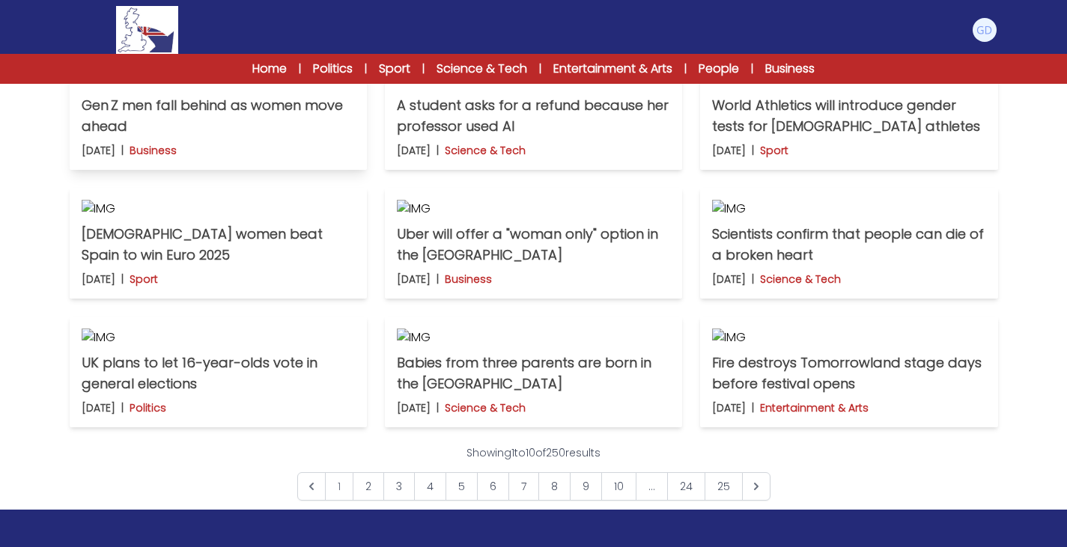
scroll to position [416, 0]
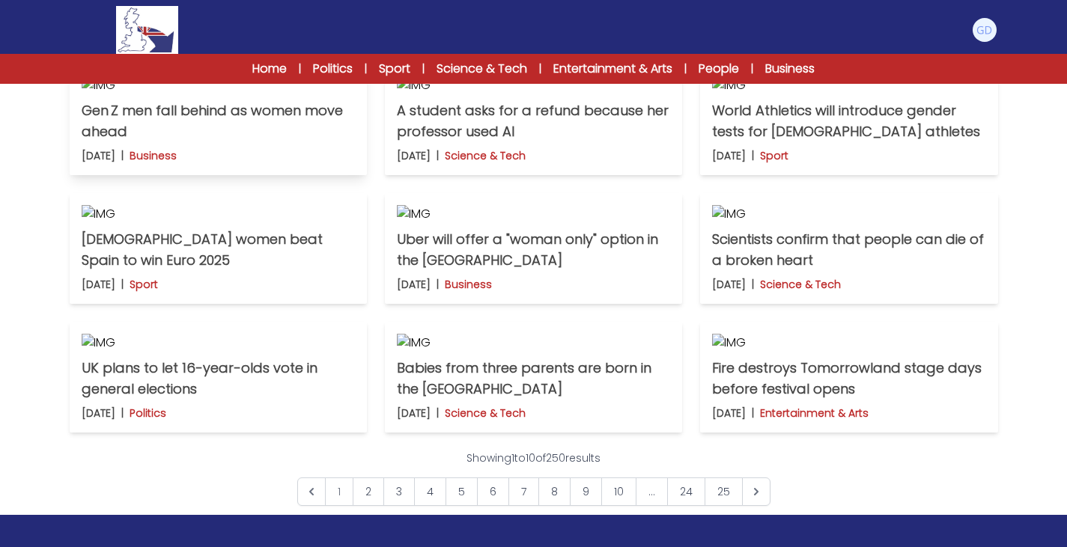
click at [273, 142] on p "Gen Z men fall behind as women move ahead" at bounding box center [218, 121] width 273 height 42
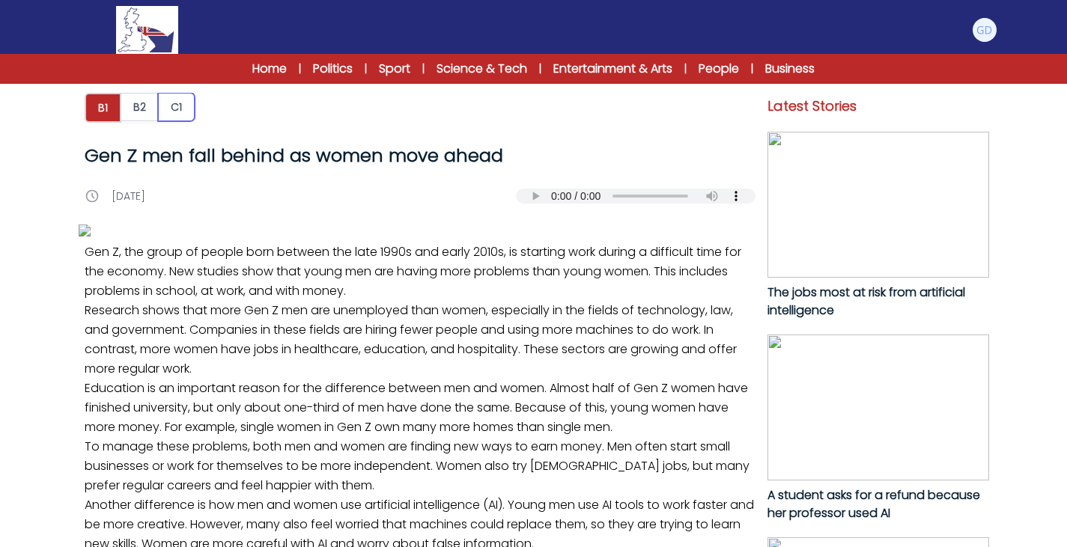
click at [178, 102] on button "C1" at bounding box center [176, 107] width 37 height 28
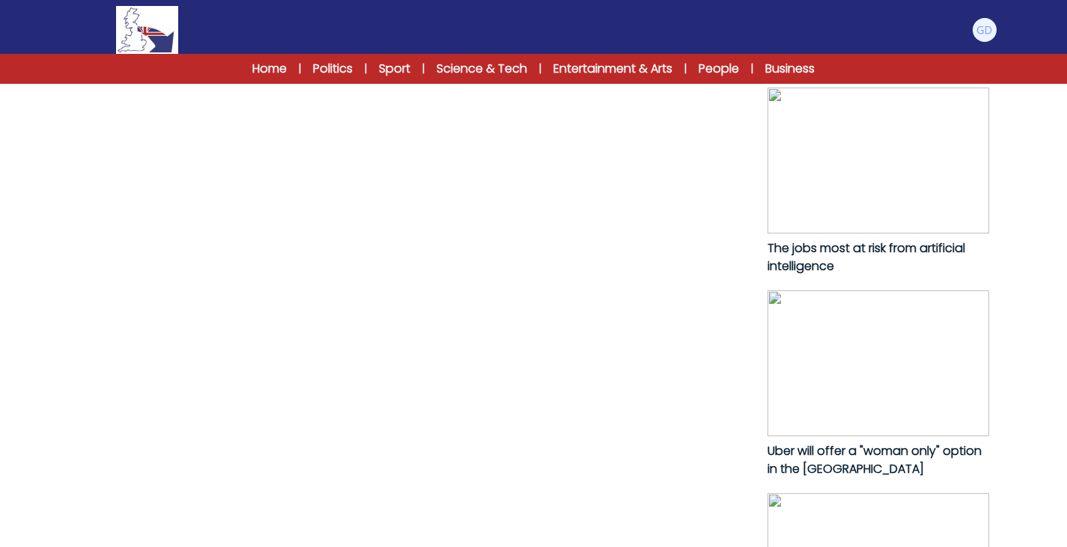
scroll to position [785, 0]
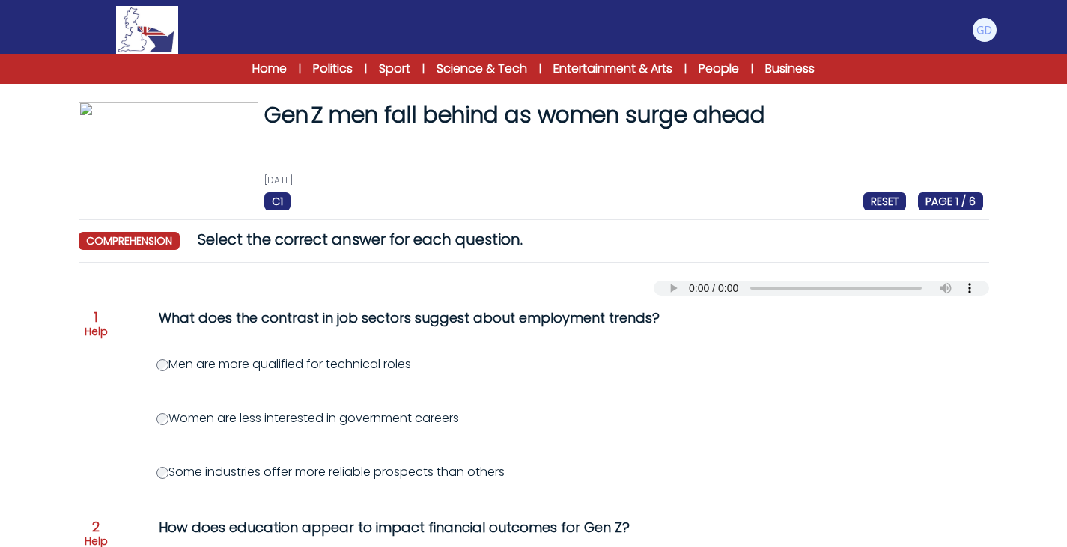
scroll to position [97, 0]
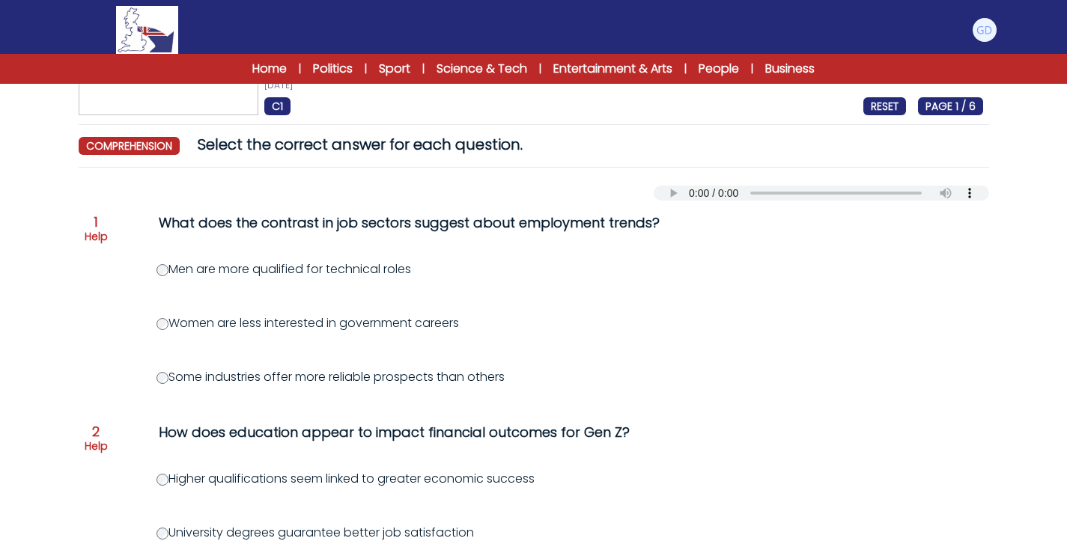
click at [682, 185] on div "Your browser does not support the audio element." at bounding box center [534, 190] width 910 height 21
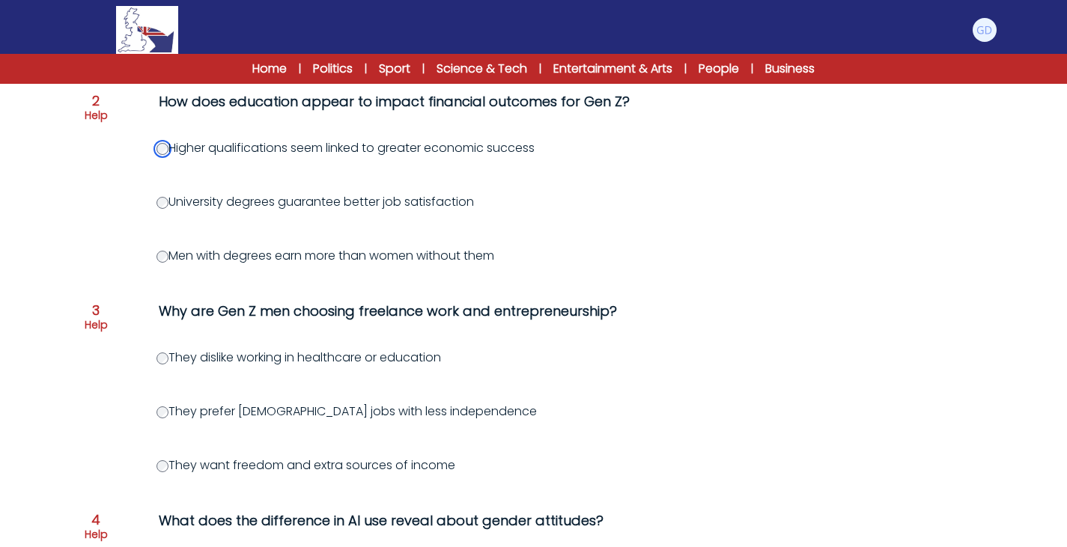
scroll to position [427, 0]
click at [253, 312] on div "Why are Gen Z men choosing freelance work and entrepreneurship?" at bounding box center [463, 310] width 609 height 21
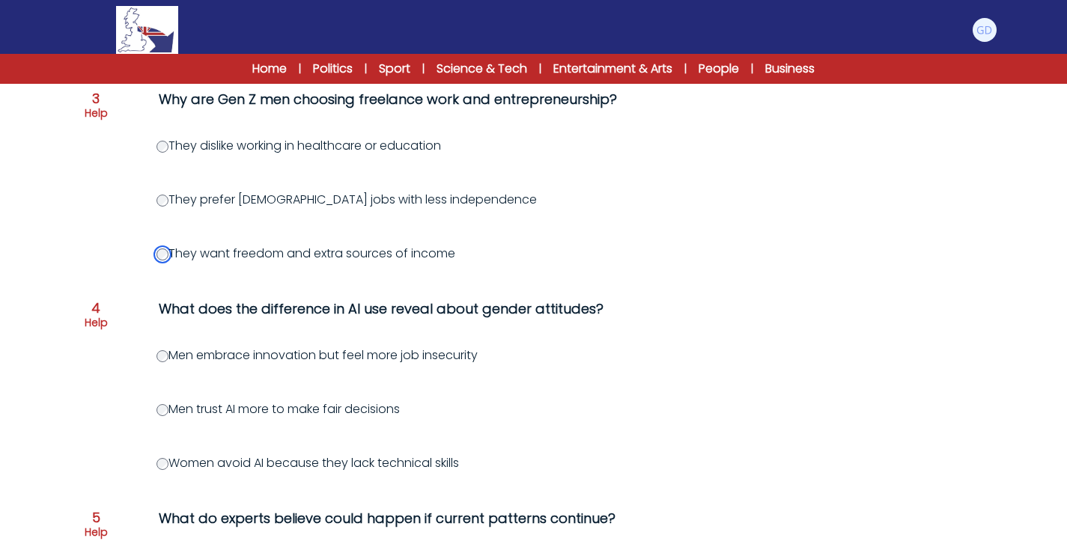
scroll to position [642, 0]
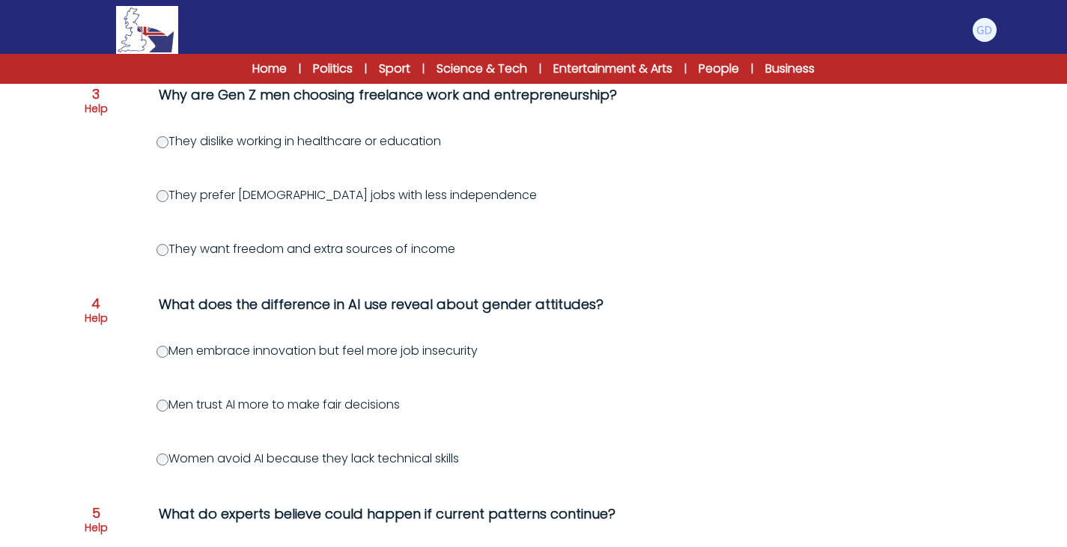
click at [204, 302] on div "What does the difference in AI use reveal about gender attitudes?" at bounding box center [463, 304] width 609 height 21
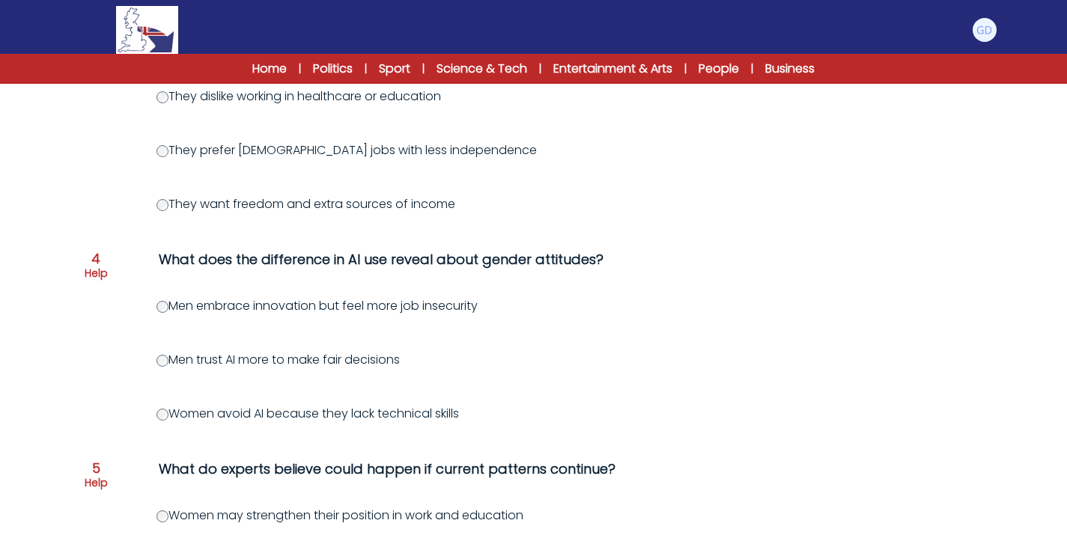
click at [305, 308] on label "Men embrace innovation but feel more job insecurity" at bounding box center [316, 305] width 321 height 17
click at [287, 365] on label "Men trust AI more to make fair decisions" at bounding box center [277, 359] width 243 height 17
click at [346, 261] on div "What does the difference in AI use reveal about gender attitudes?" at bounding box center [463, 259] width 609 height 21
click at [266, 258] on div "What does the difference in AI use reveal about gender attitudes?" at bounding box center [463, 259] width 609 height 21
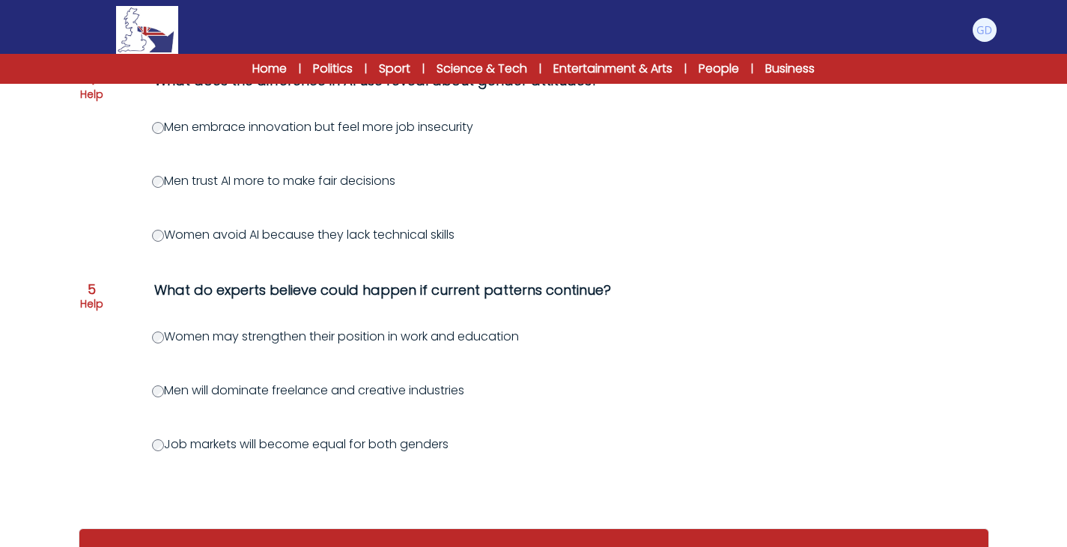
scroll to position [867, 0]
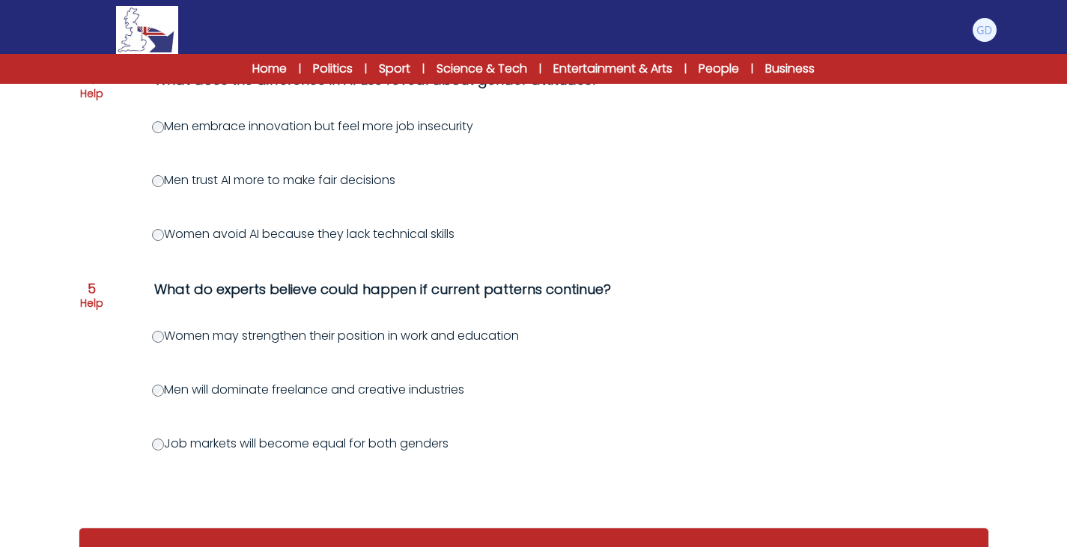
click at [201, 124] on label "Men embrace innovation but feel more job insecurity" at bounding box center [312, 126] width 321 height 17
click at [243, 291] on div "What do experts believe could happen if current patterns continue?" at bounding box center [458, 289] width 609 height 21
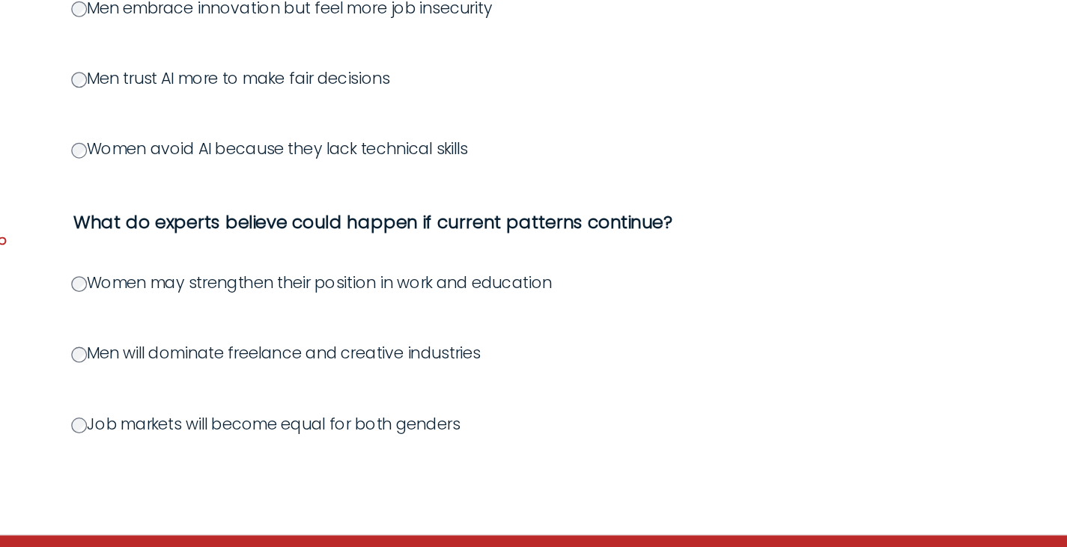
scroll to position [892, 0]
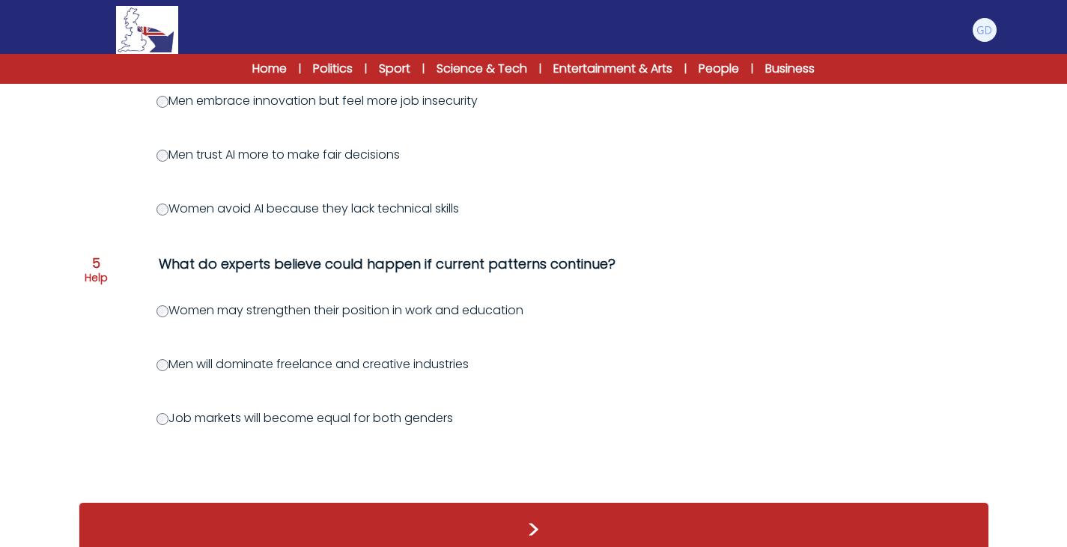
click at [277, 317] on label "Women may strengthen their position in work and education" at bounding box center [339, 310] width 367 height 17
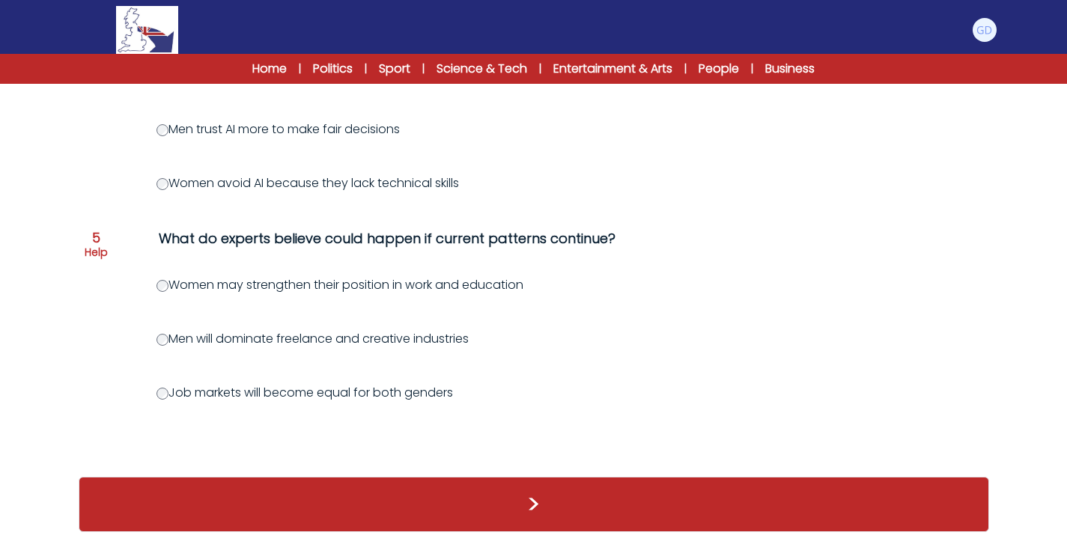
scroll to position [928, 0]
drag, startPoint x: 279, startPoint y: 385, endPoint x: 152, endPoint y: 394, distance: 127.6
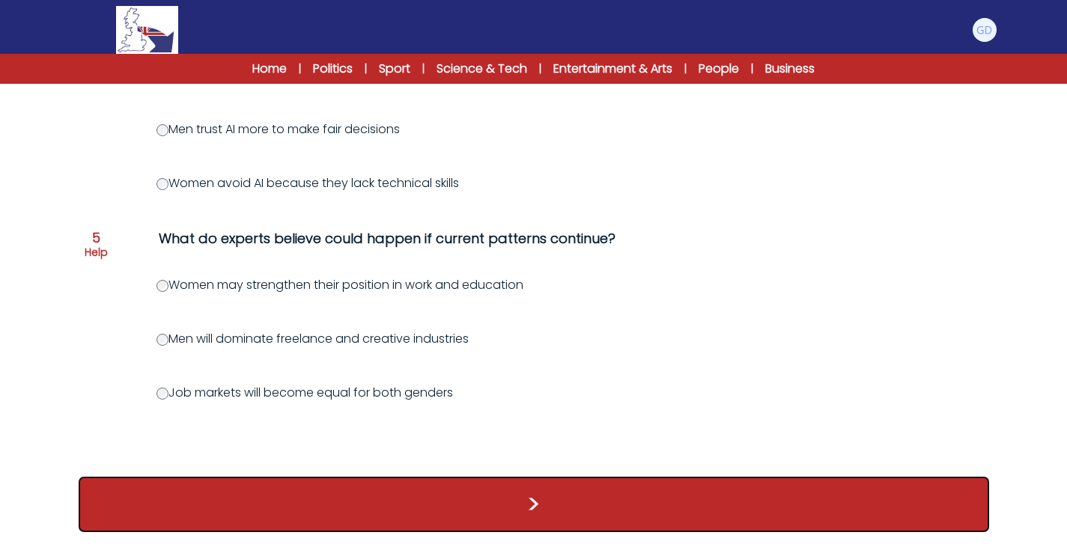
click at [345, 501] on button ">" at bounding box center [534, 504] width 910 height 55
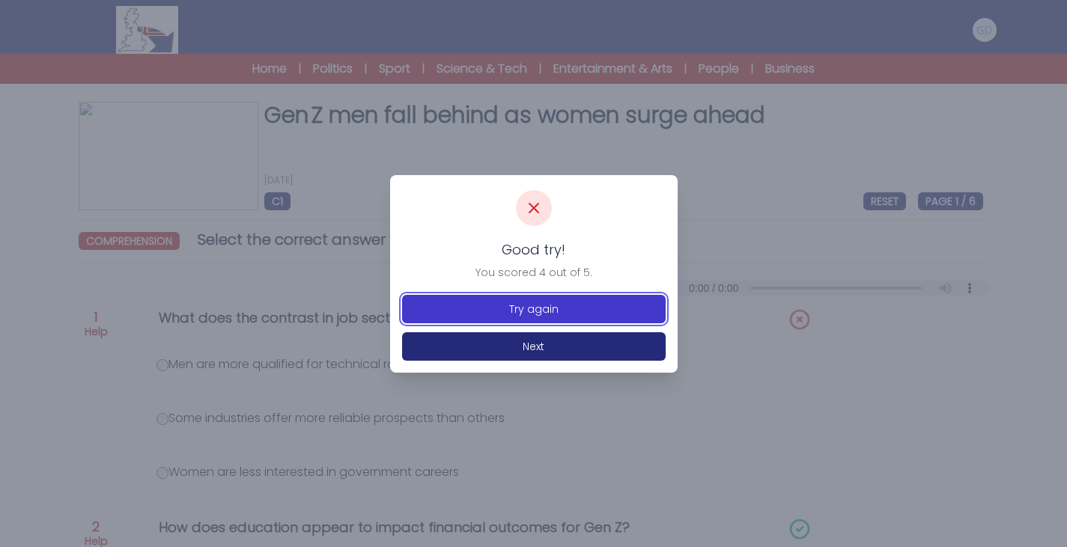
click at [543, 316] on button "Try again" at bounding box center [533, 309] width 263 height 28
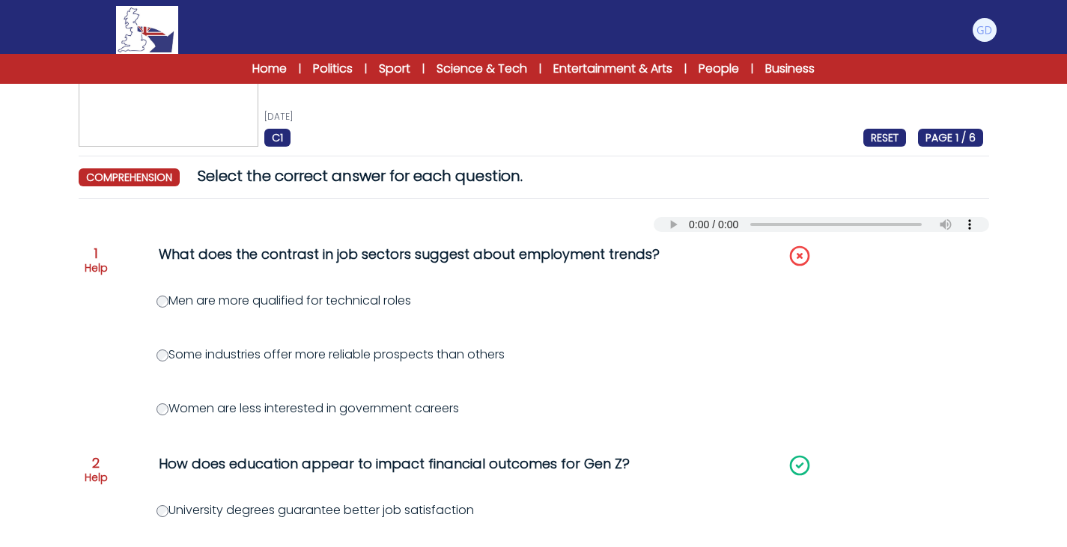
scroll to position [62, 0]
click at [436, 348] on label "Some industries offer more reliable prospects than others" at bounding box center [330, 355] width 348 height 17
click at [384, 358] on label "Some industries offer more reliable prospects than others" at bounding box center [330, 355] width 348 height 17
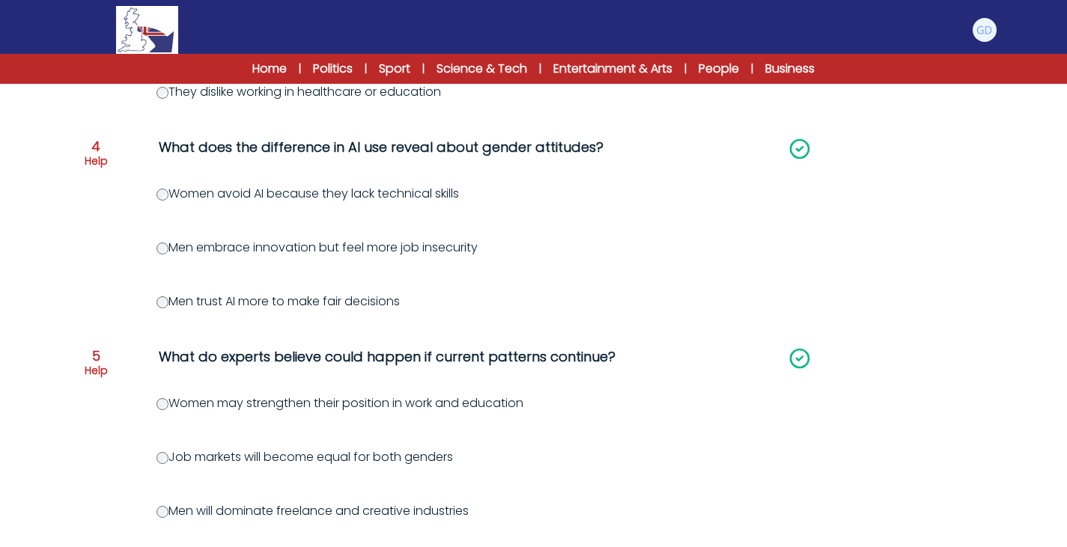
scroll to position [929, 0]
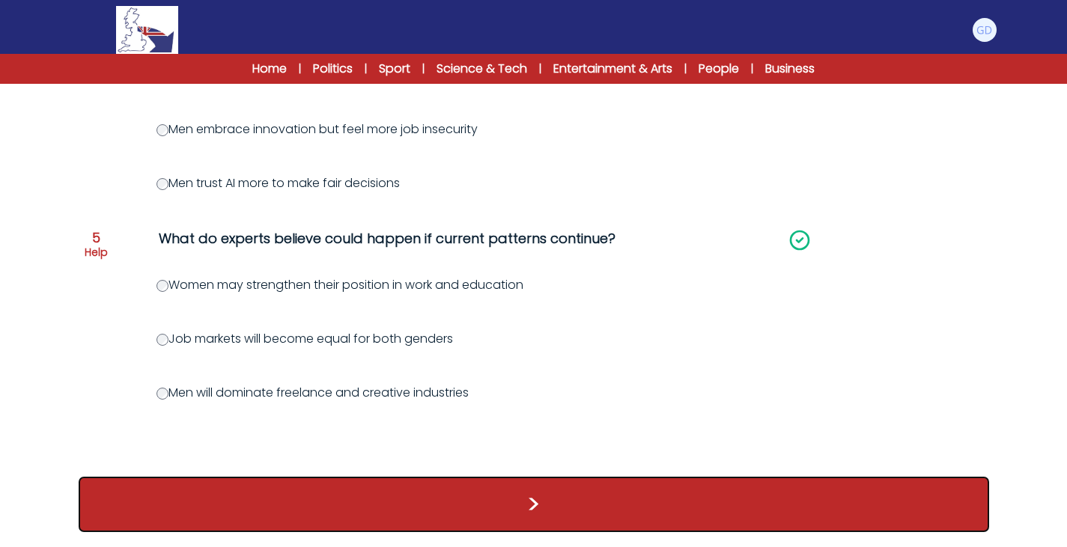
click at [165, 513] on button ">" at bounding box center [534, 504] width 910 height 55
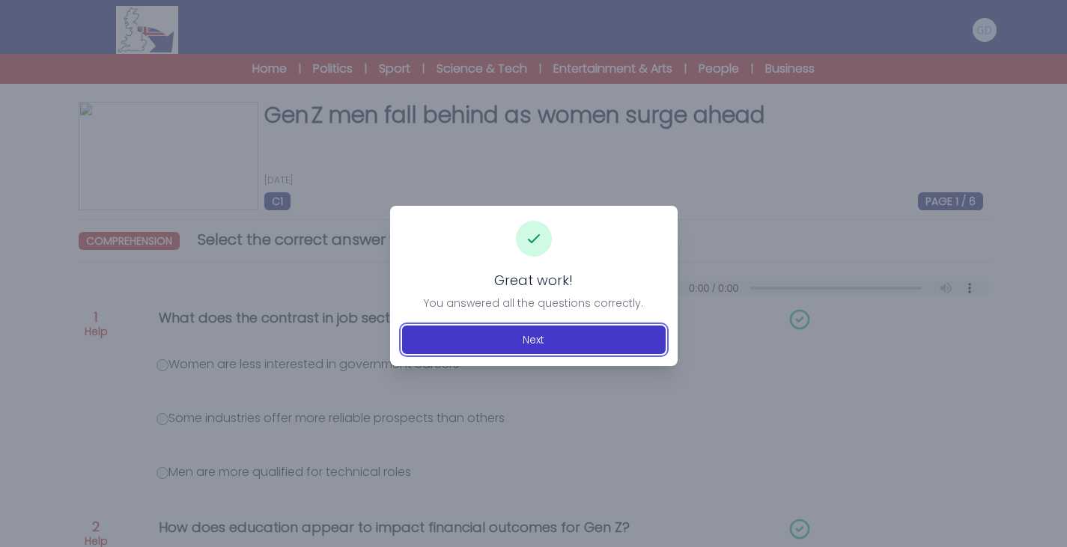
click at [519, 340] on button "Next" at bounding box center [533, 340] width 263 height 28
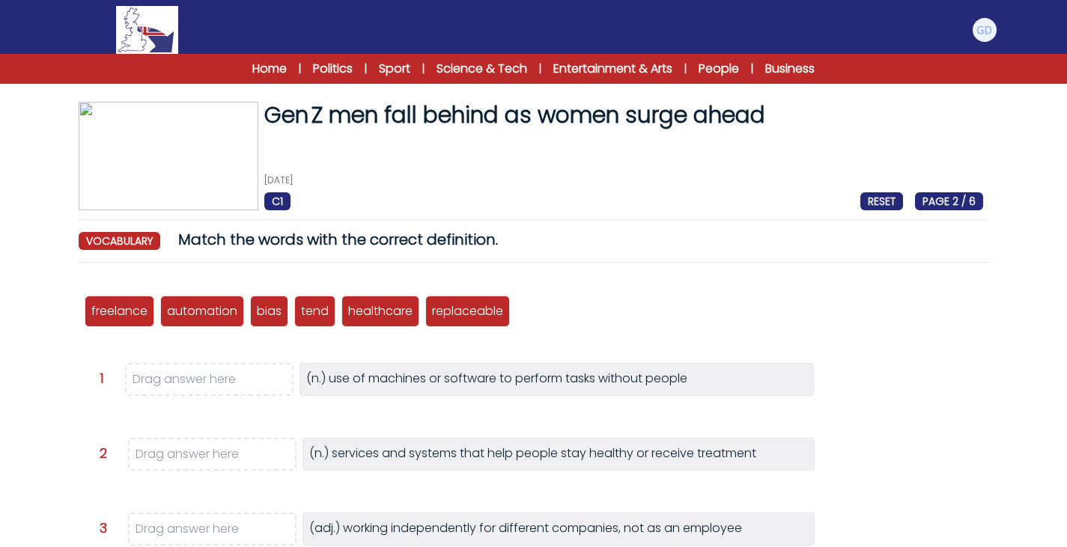
click at [519, 340] on body "Manage Account My Account Language English Español [DEMOGRAPHIC_DATA] B1 B2 C1" at bounding box center [533, 460] width 1067 height 921
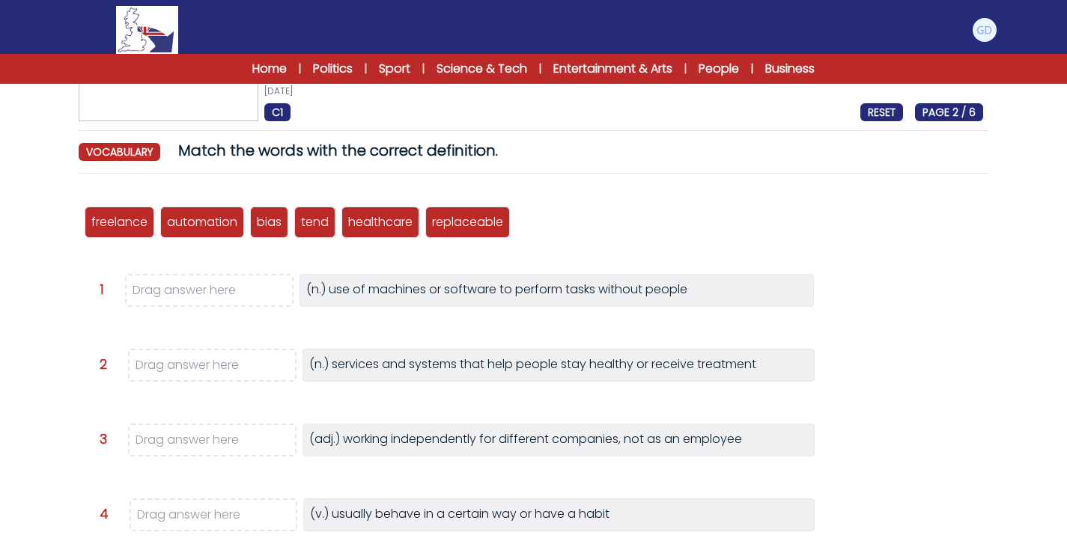
scroll to position [90, 0]
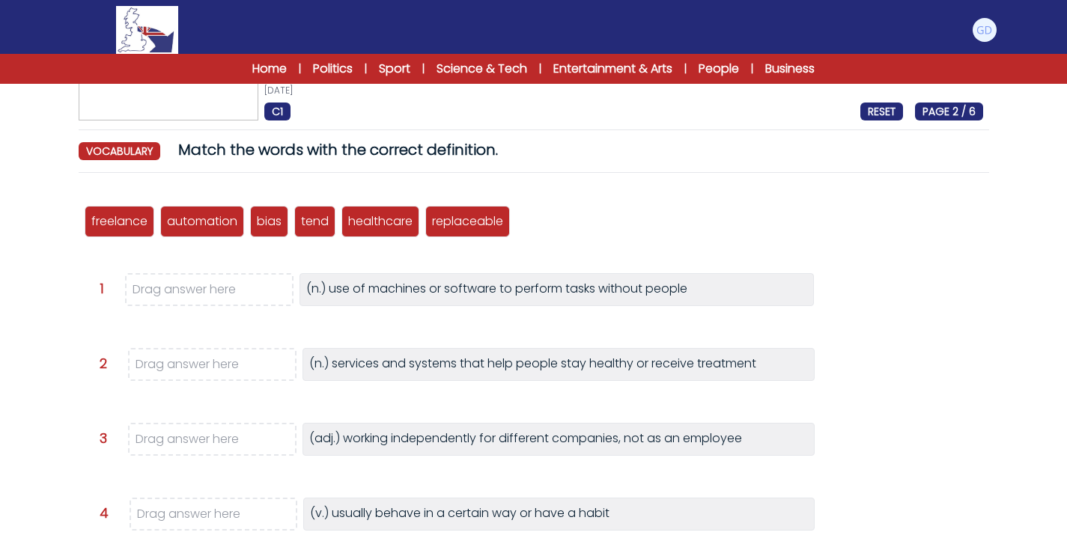
click at [519, 340] on div "freelance automation bias tend healthcare replaceable Question 1" at bounding box center [534, 465] width 910 height 561
drag, startPoint x: 210, startPoint y: 224, endPoint x: 214, endPoint y: 296, distance: 72.0
click at [214, 292] on p "automation" at bounding box center [205, 283] width 70 height 18
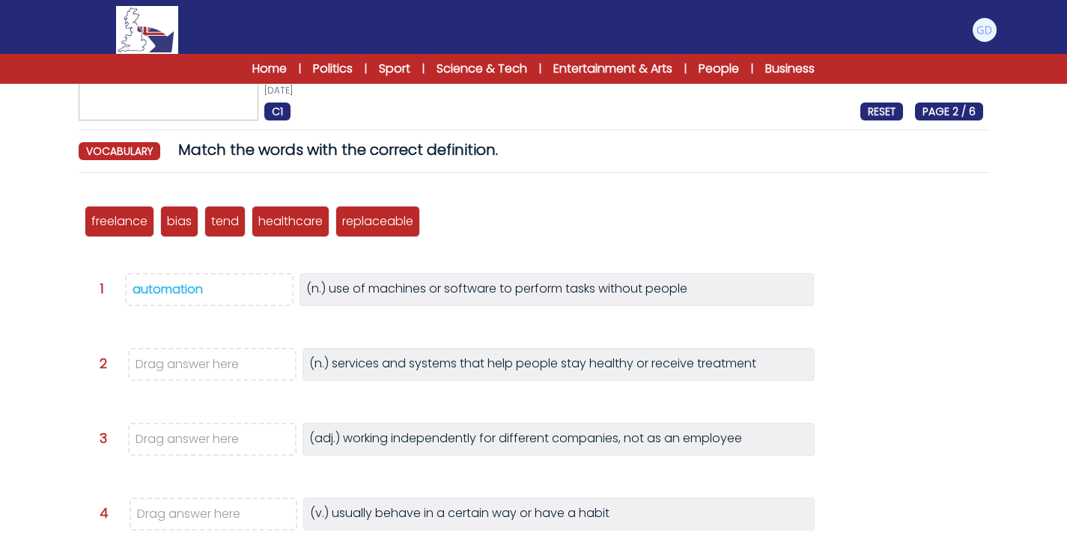
scroll to position [147, 0]
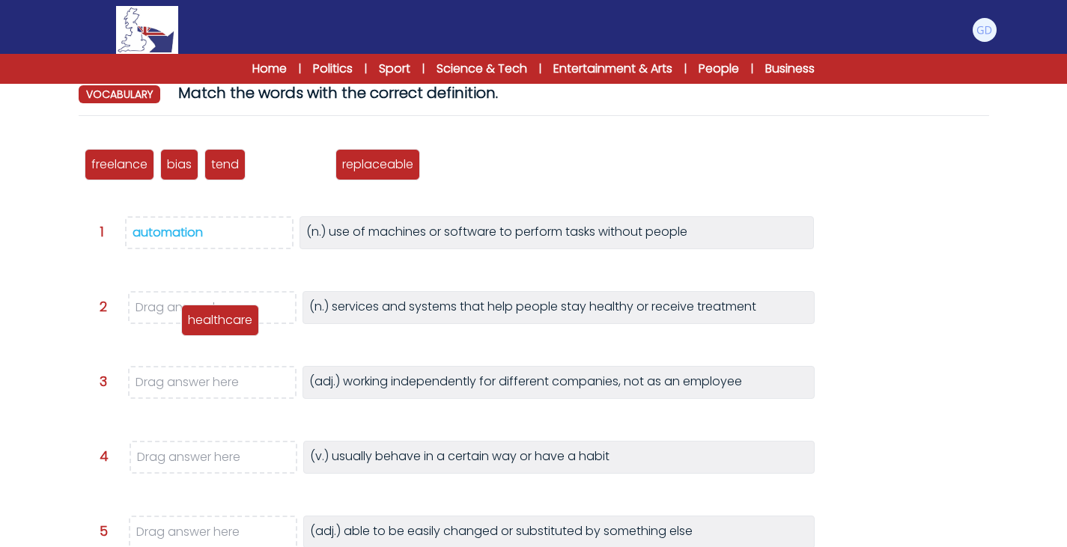
drag, startPoint x: 295, startPoint y: 156, endPoint x: 225, endPoint y: 312, distance: 170.8
click at [225, 312] on p "healthcare" at bounding box center [220, 320] width 64 height 18
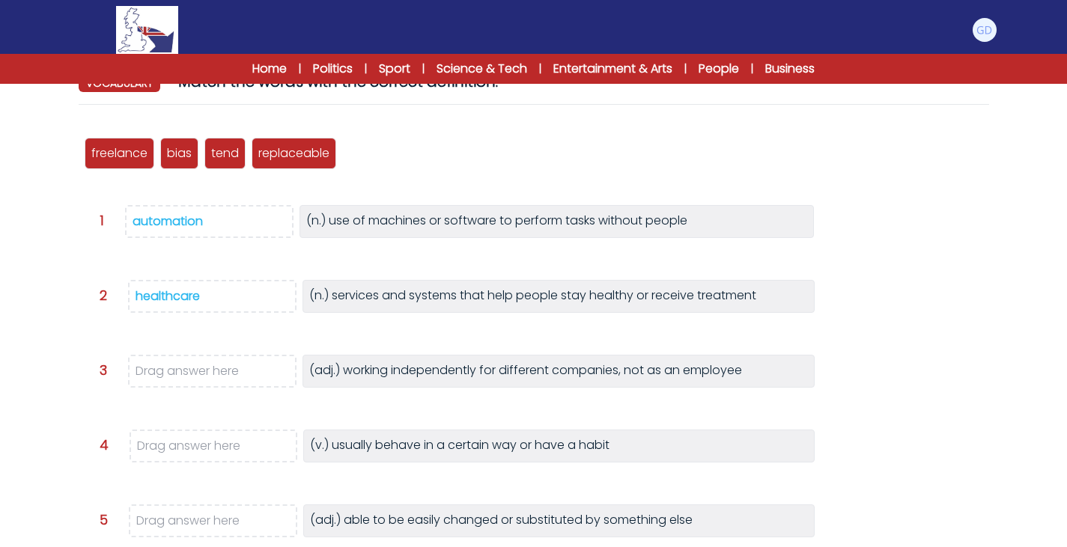
scroll to position [159, 0]
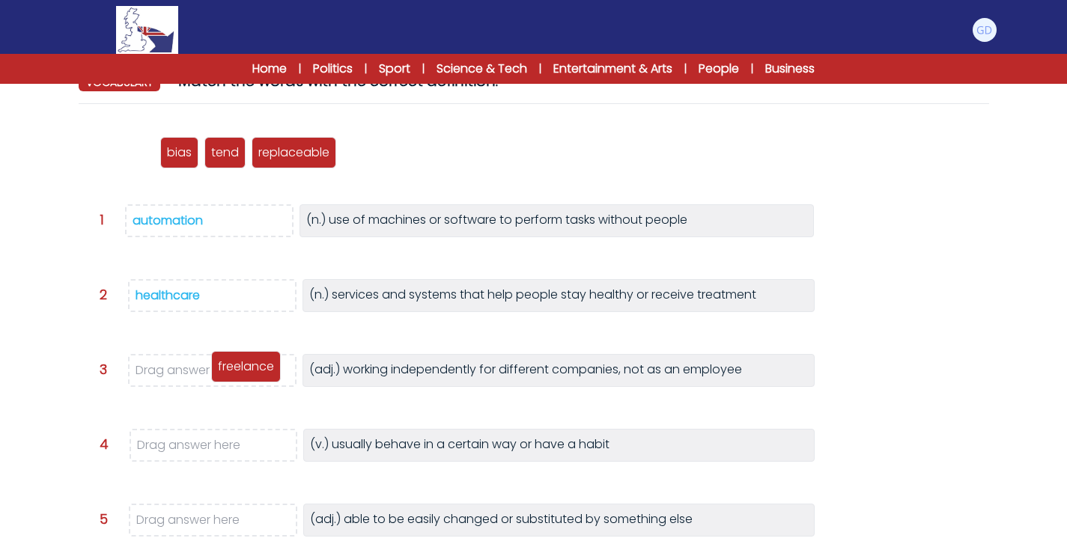
drag, startPoint x: 128, startPoint y: 212, endPoint x: 236, endPoint y: 370, distance: 191.2
click at [236, 370] on p "freelance" at bounding box center [246, 367] width 56 height 18
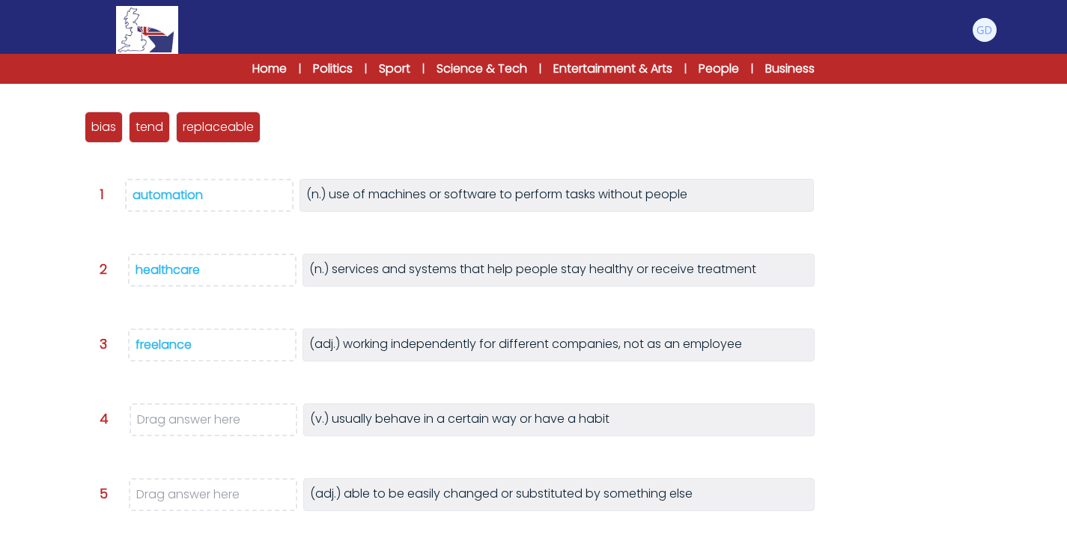
scroll to position [204, 0]
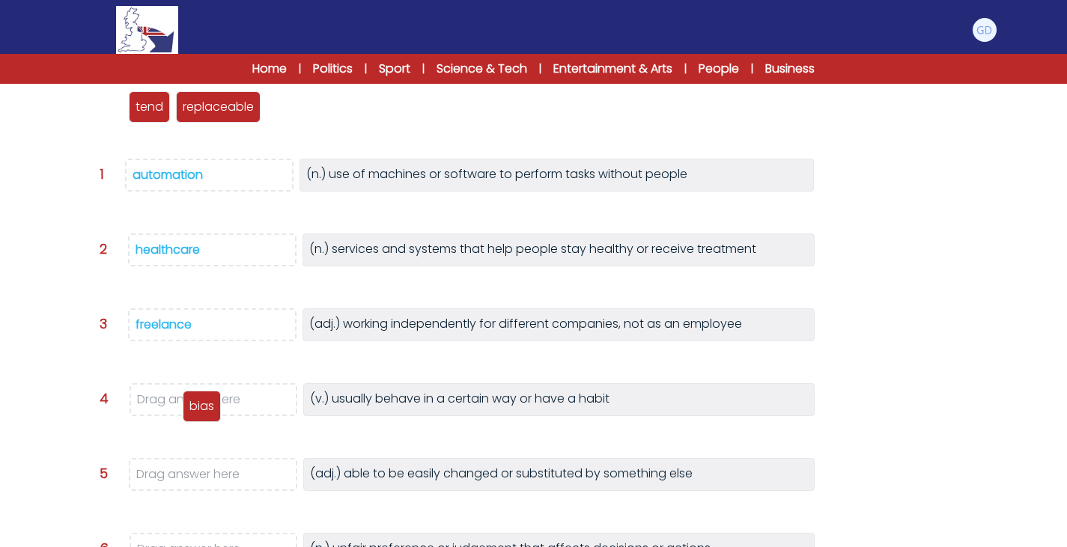
drag, startPoint x: 108, startPoint y: 106, endPoint x: 206, endPoint y: 403, distance: 312.9
click at [206, 403] on p "bias" at bounding box center [201, 406] width 25 height 18
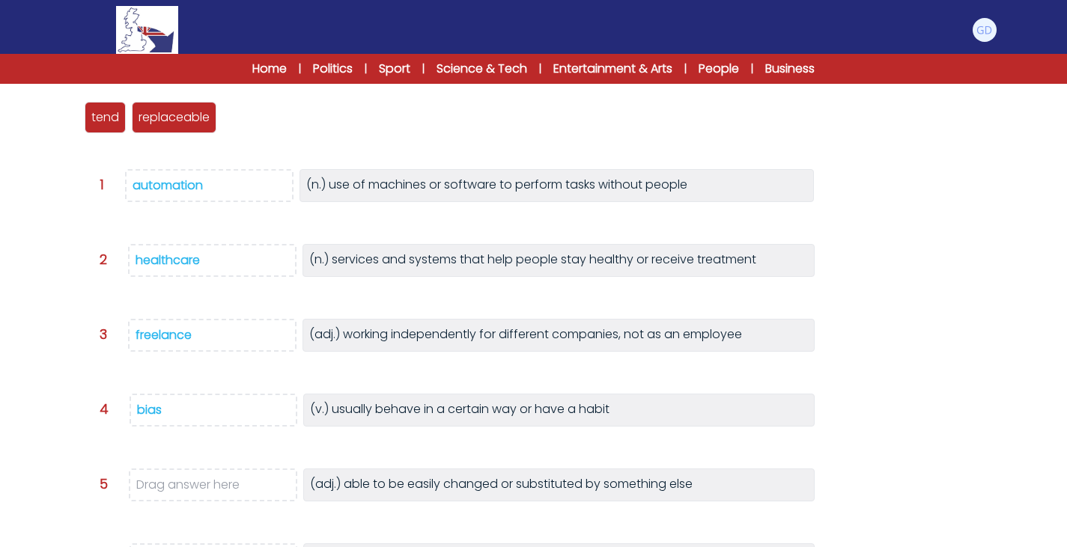
scroll to position [193, 0]
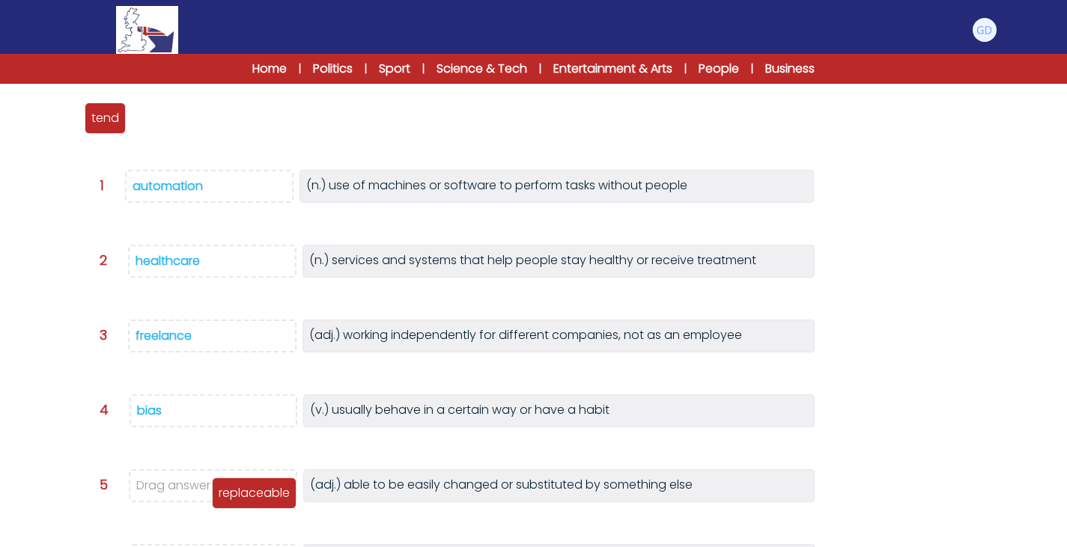
drag, startPoint x: 204, startPoint y: 121, endPoint x: 285, endPoint y: 495, distance: 383.6
click at [285, 495] on p "replaceable" at bounding box center [254, 493] width 71 height 18
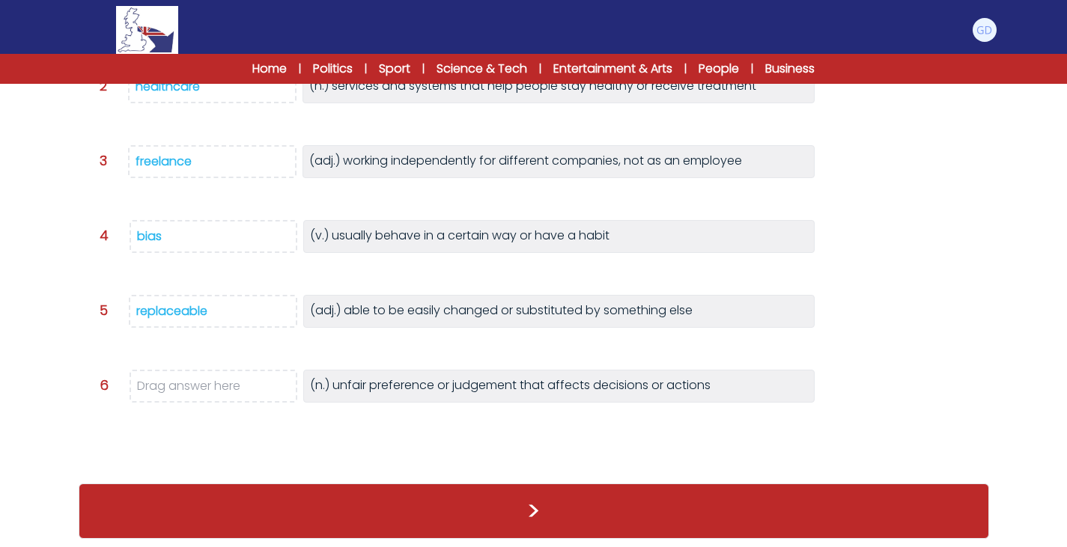
scroll to position [368, 0]
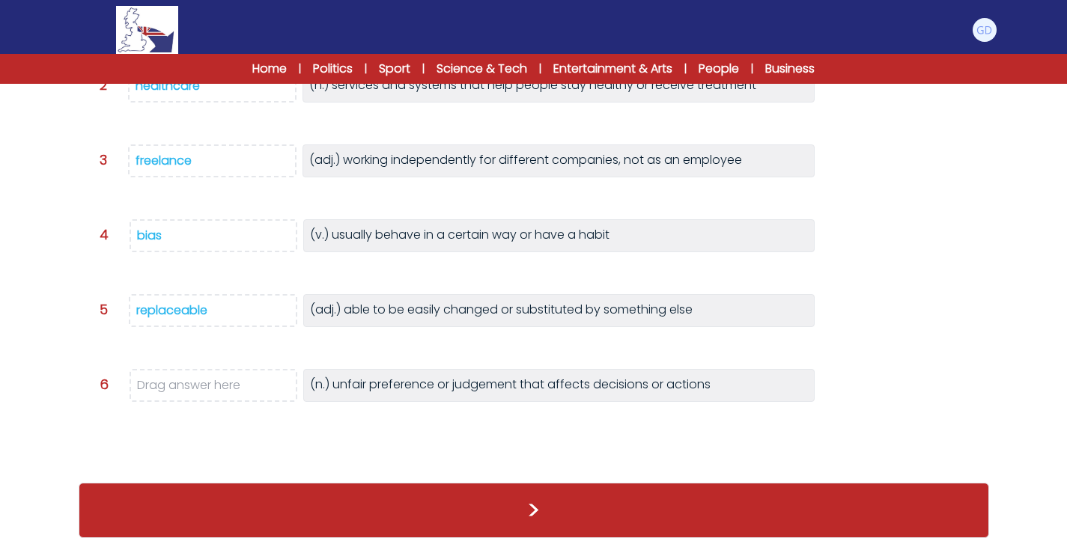
drag, startPoint x: 183, startPoint y: 241, endPoint x: 179, endPoint y: 371, distance: 130.3
click at [179, 371] on div "freelance automation bias tend healthcare replaceable Question 1" at bounding box center [534, 186] width 910 height 561
click at [126, 199] on div "freelance automation bias tend healthcare replaceable Question 1" at bounding box center [534, 186] width 910 height 561
click at [137, 225] on span "bias" at bounding box center [213, 235] width 168 height 33
drag, startPoint x: 137, startPoint y: 225, endPoint x: 126, endPoint y: 167, distance: 59.5
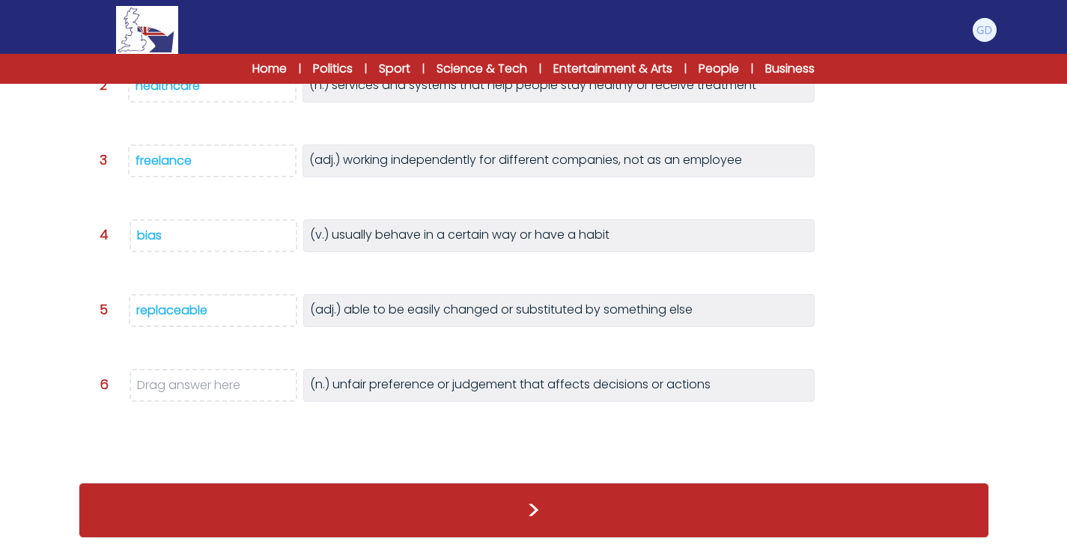
click at [126, 167] on div "freelance automation bias tend healthcare replaceable Question 1" at bounding box center [534, 186] width 910 height 561
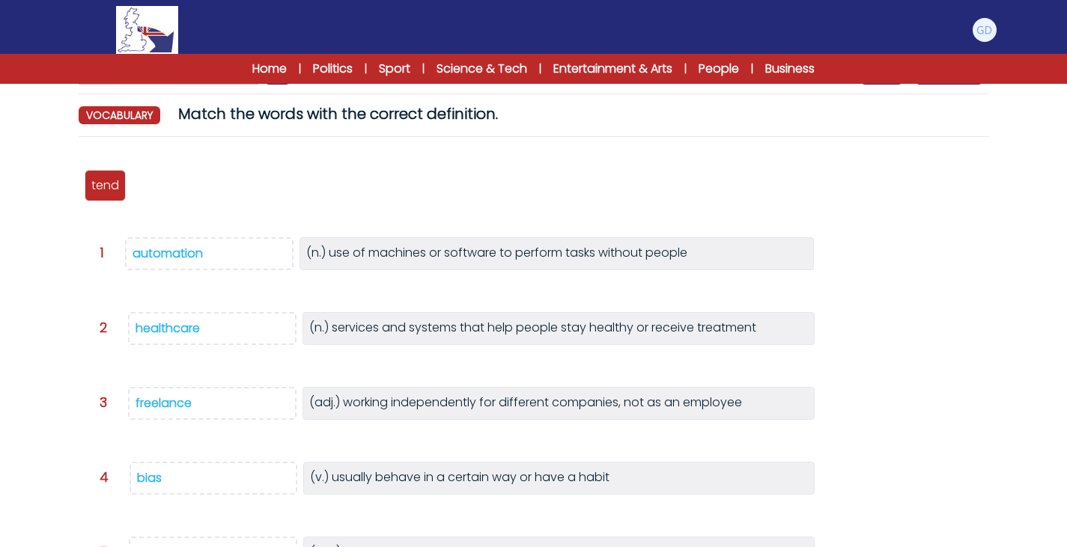
scroll to position [126, 0]
drag, startPoint x: 91, startPoint y: 199, endPoint x: 151, endPoint y: 491, distance: 298.0
click at [151, 484] on div "tend" at bounding box center [163, 468] width 41 height 31
drag, startPoint x: 103, startPoint y: 189, endPoint x: 84, endPoint y: 200, distance: 22.1
click at [84, 200] on span "bias" at bounding box center [85, 194] width 25 height 17
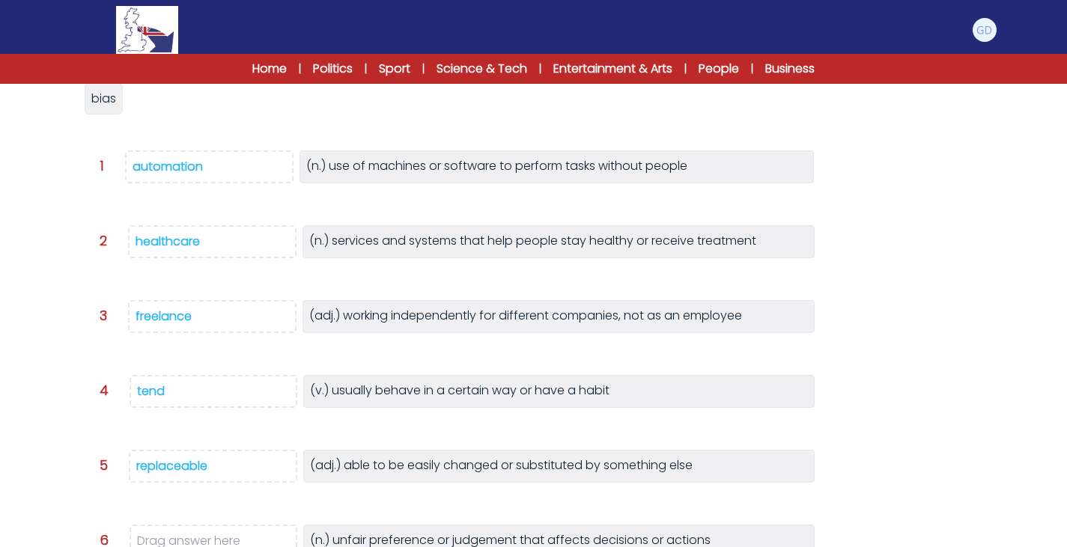
scroll to position [213, 0]
drag, startPoint x: 96, startPoint y: 110, endPoint x: 217, endPoint y: 544, distance: 450.7
click at [217, 544] on div "bias" at bounding box center [224, 531] width 38 height 31
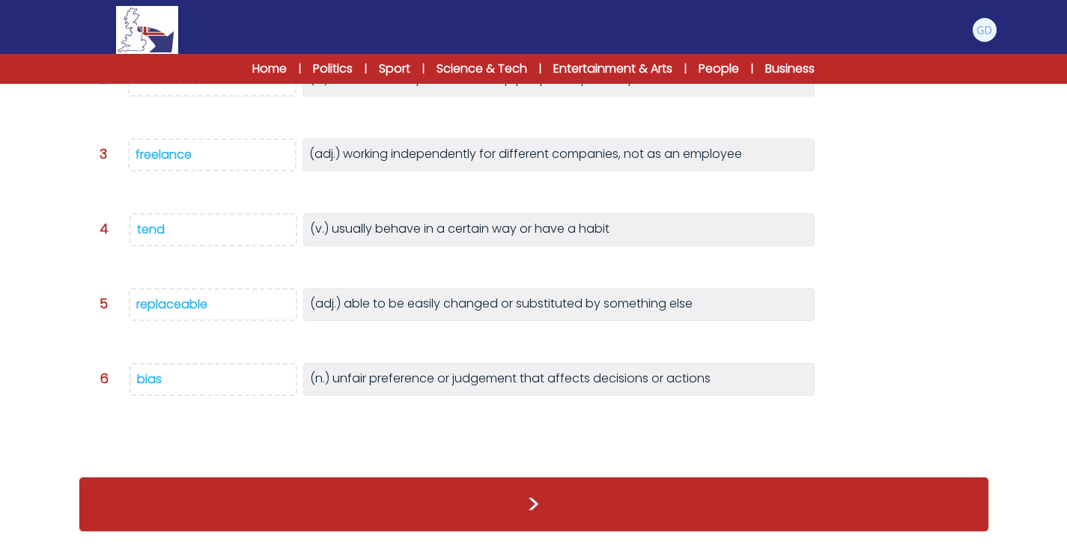
scroll to position [353, 0]
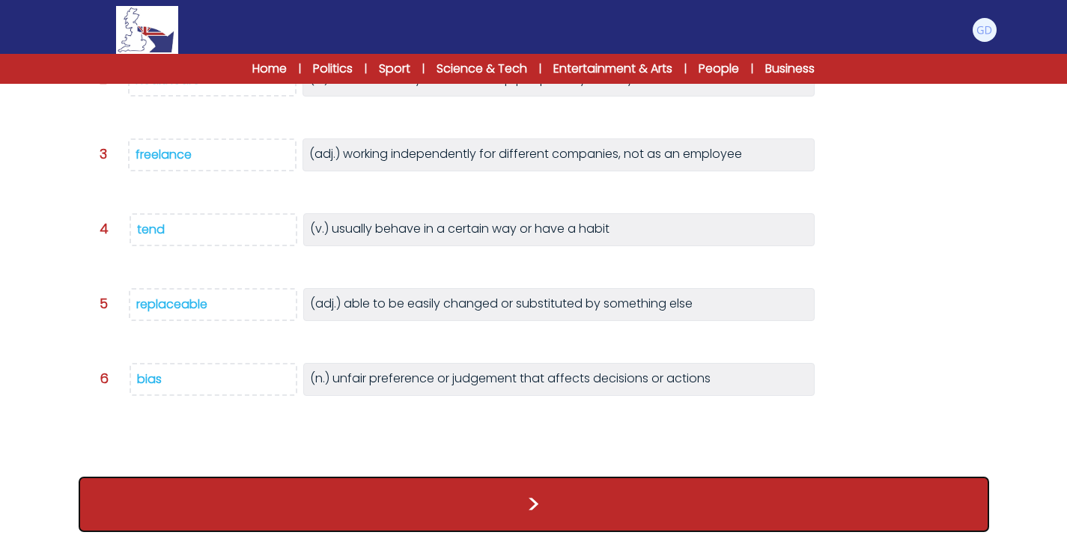
click at [620, 502] on button ">" at bounding box center [534, 504] width 910 height 55
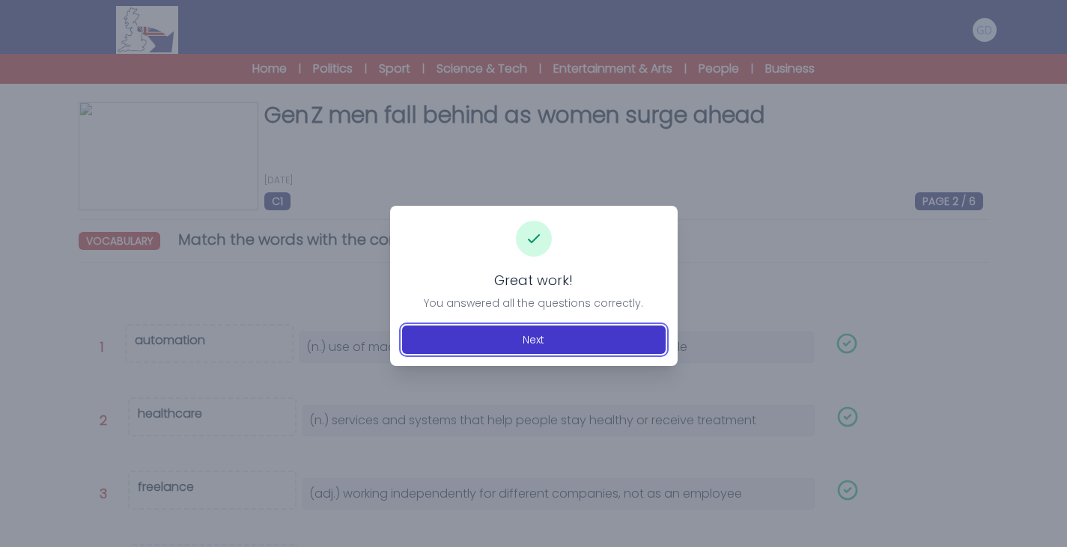
click at [556, 349] on button "Next" at bounding box center [533, 340] width 263 height 28
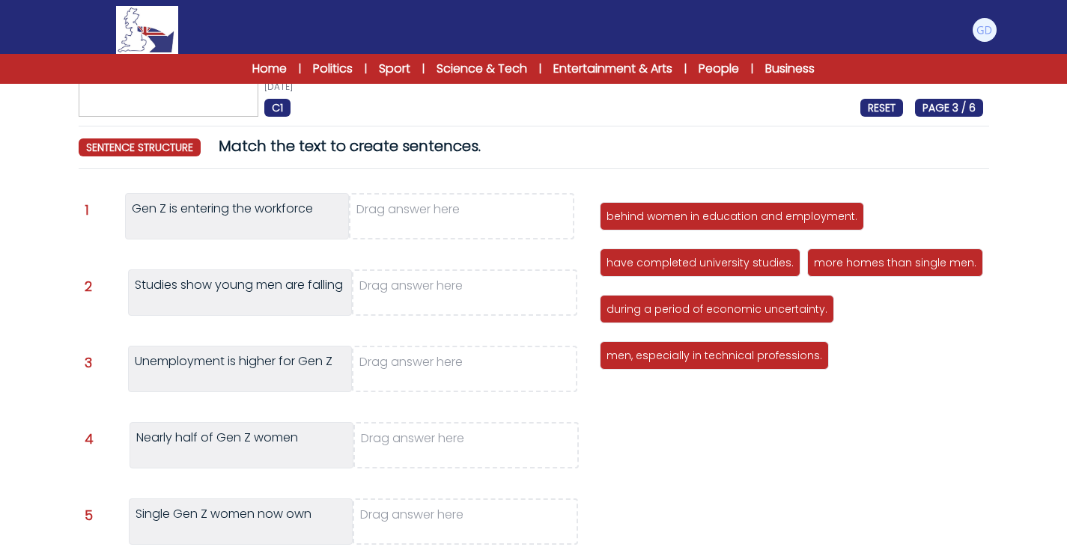
scroll to position [135, 0]
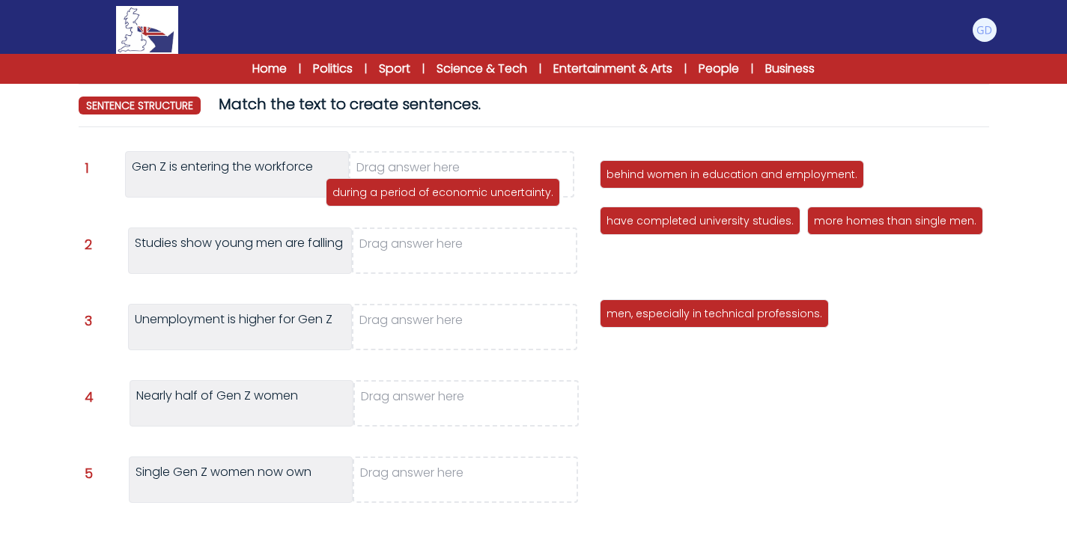
drag, startPoint x: 761, startPoint y: 265, endPoint x: 471, endPoint y: 169, distance: 305.8
click at [471, 185] on p "during a period of economic uncertainty." at bounding box center [442, 192] width 221 height 15
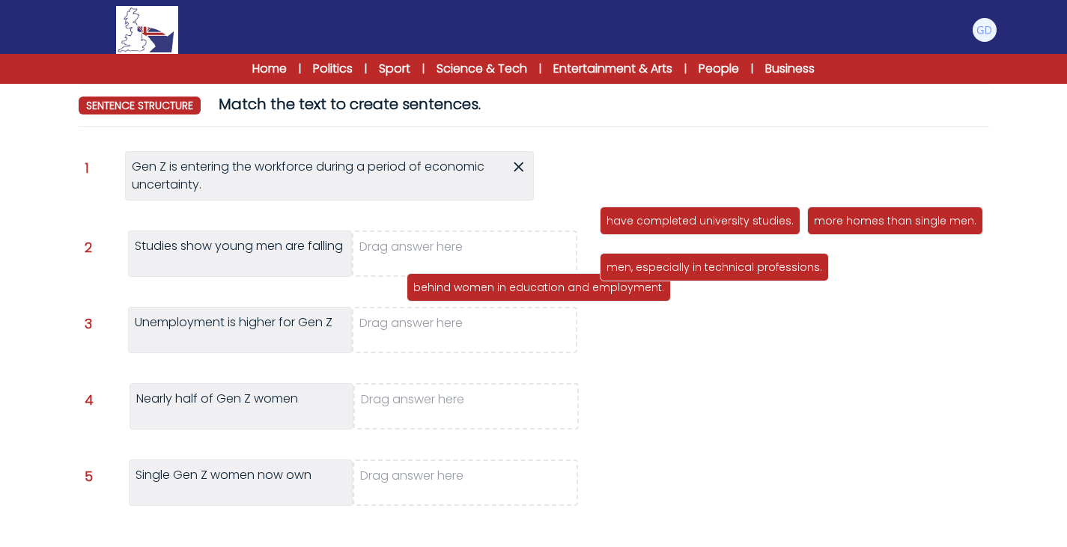
drag, startPoint x: 656, startPoint y: 172, endPoint x: 443, endPoint y: 263, distance: 232.0
click at [443, 280] on p "behind women in education and employment." at bounding box center [538, 287] width 251 height 15
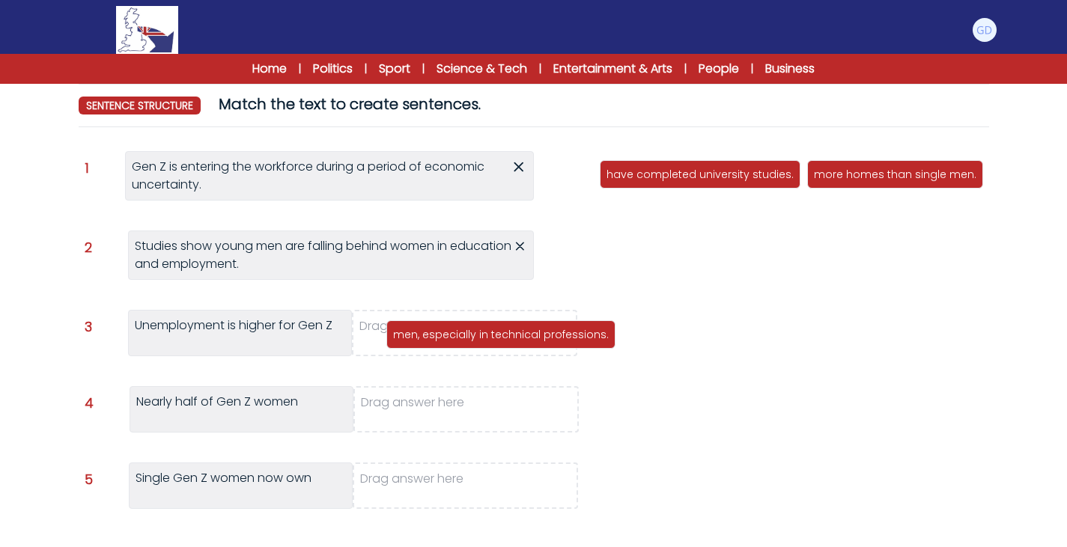
drag, startPoint x: 725, startPoint y: 235, endPoint x: 509, endPoint y: 350, distance: 244.1
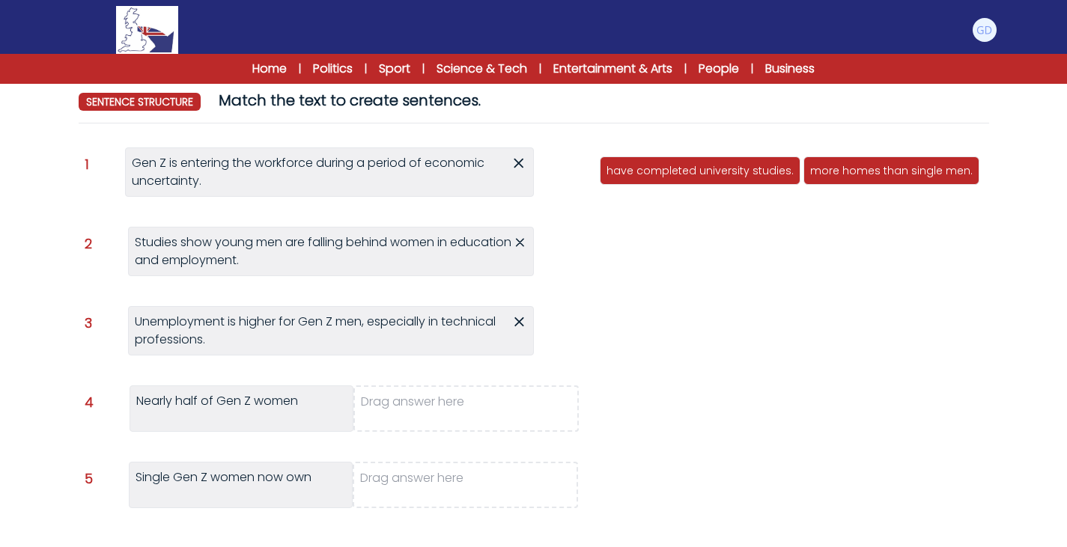
scroll to position [141, 0]
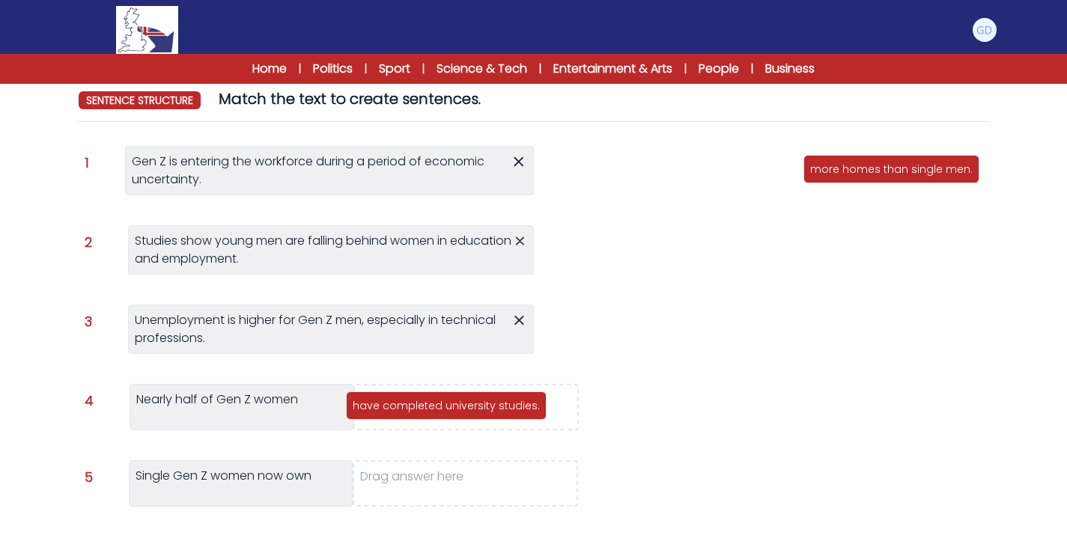
drag, startPoint x: 724, startPoint y: 171, endPoint x: 469, endPoint y: 410, distance: 349.5
click at [469, 410] on p "have completed university studies." at bounding box center [446, 405] width 187 height 15
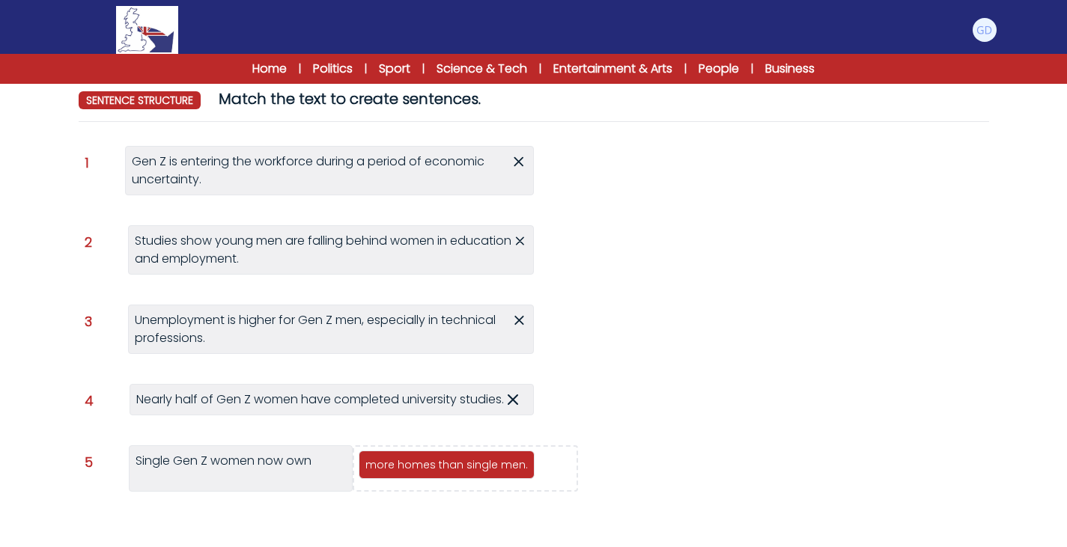
drag, startPoint x: 692, startPoint y: 173, endPoint x: 445, endPoint y: 479, distance: 393.3
click at [445, 472] on p "more homes than single men." at bounding box center [446, 464] width 162 height 15
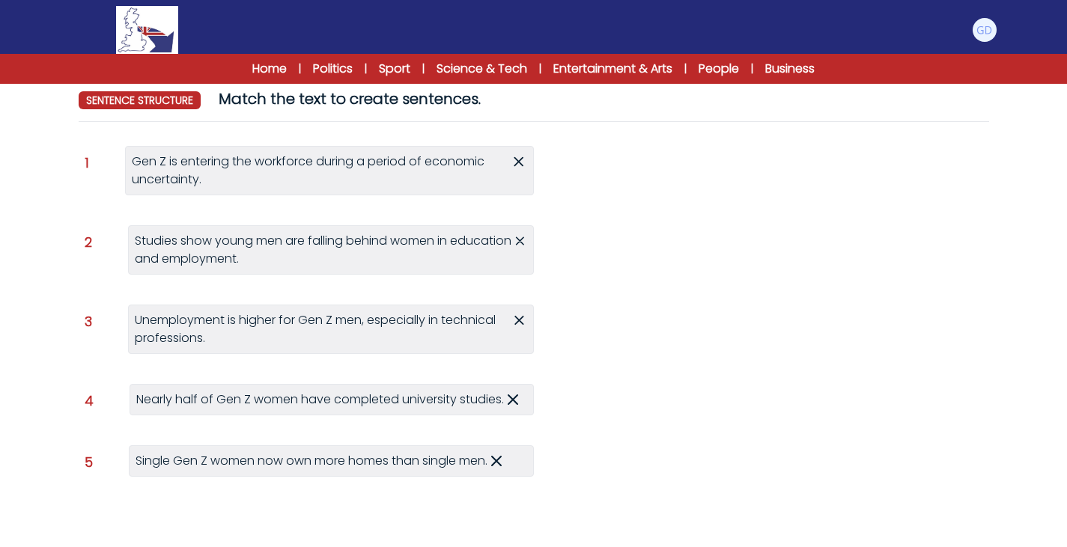
scroll to position [222, 0]
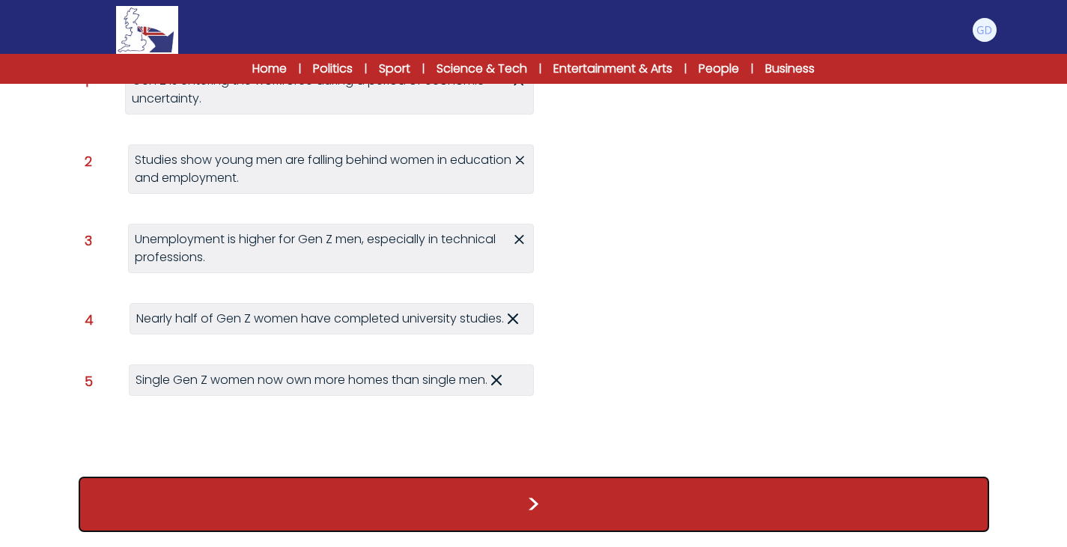
click at [481, 510] on button ">" at bounding box center [534, 504] width 910 height 55
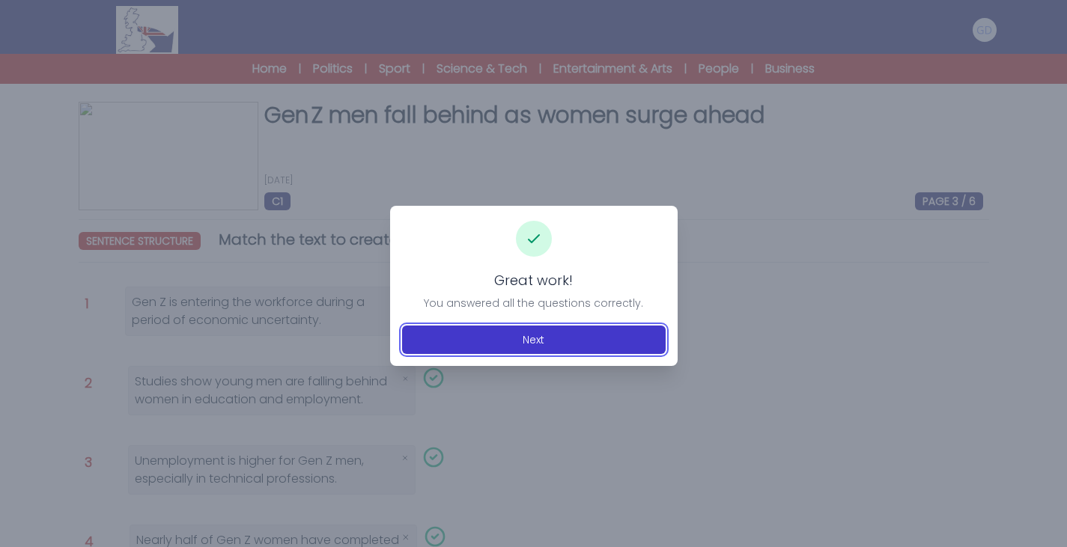
click at [540, 338] on button "Next" at bounding box center [533, 340] width 263 height 28
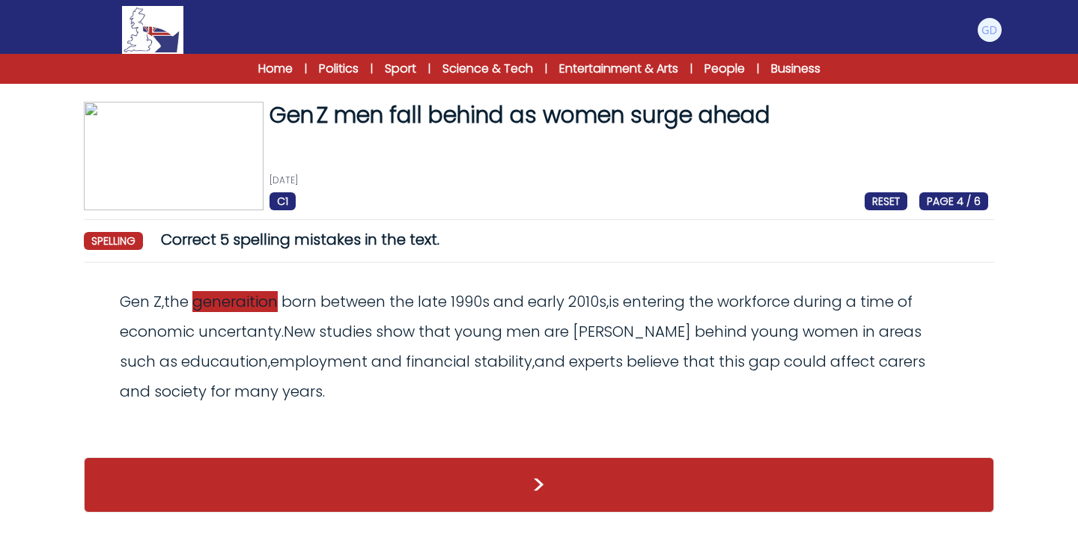
click at [262, 306] on span "generaition" at bounding box center [234, 301] width 85 height 21
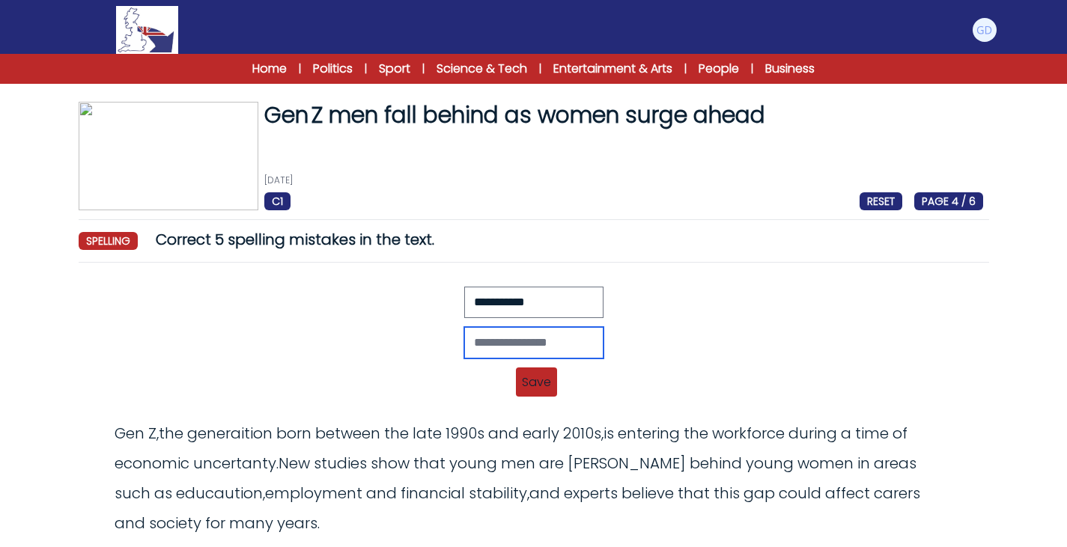
click at [508, 341] on input "text" at bounding box center [533, 342] width 139 height 31
type input "**********"
click at [537, 376] on span "Save" at bounding box center [536, 381] width 41 height 29
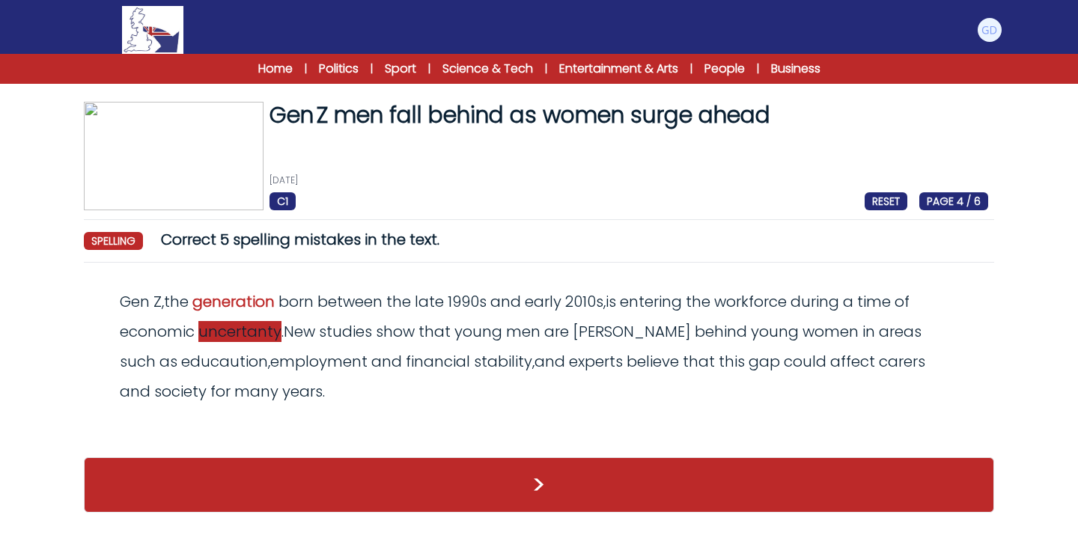
click at [251, 329] on span "uncertanty" at bounding box center [239, 331] width 83 height 21
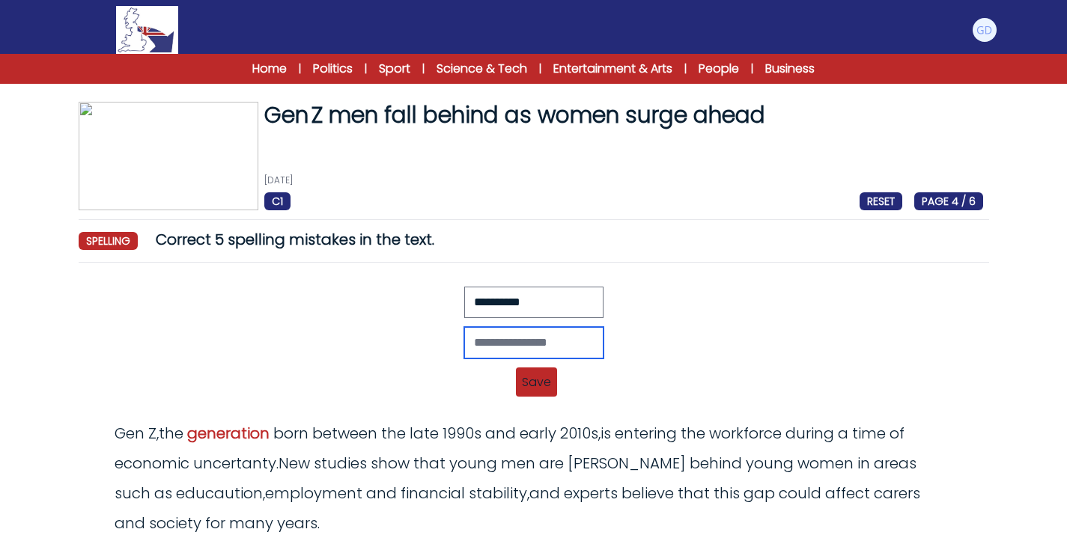
click at [513, 347] on input "text" at bounding box center [533, 342] width 139 height 31
type input "**********"
click at [522, 376] on span "Save" at bounding box center [536, 381] width 41 height 29
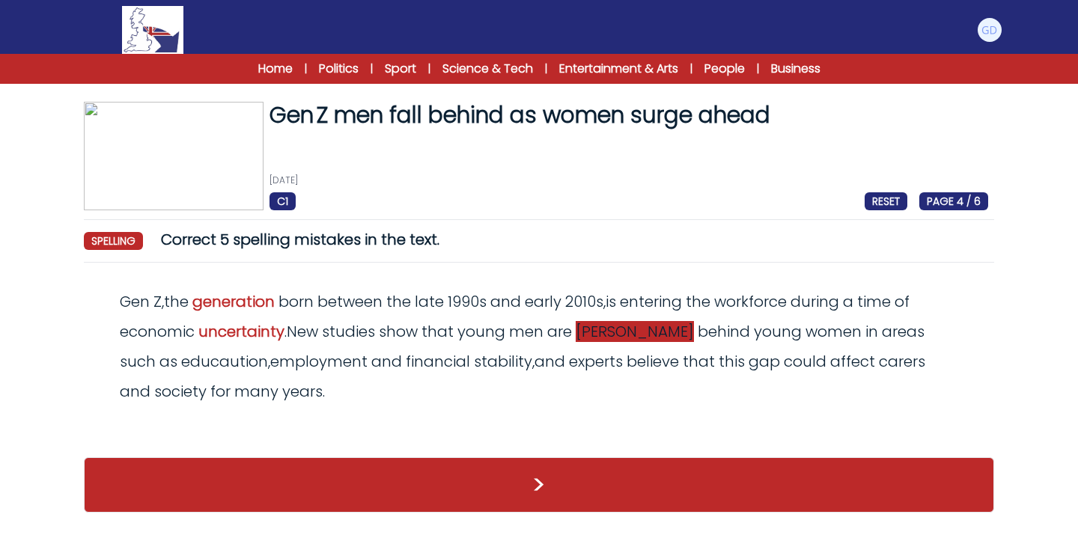
click at [596, 336] on span "faling" at bounding box center [635, 331] width 118 height 21
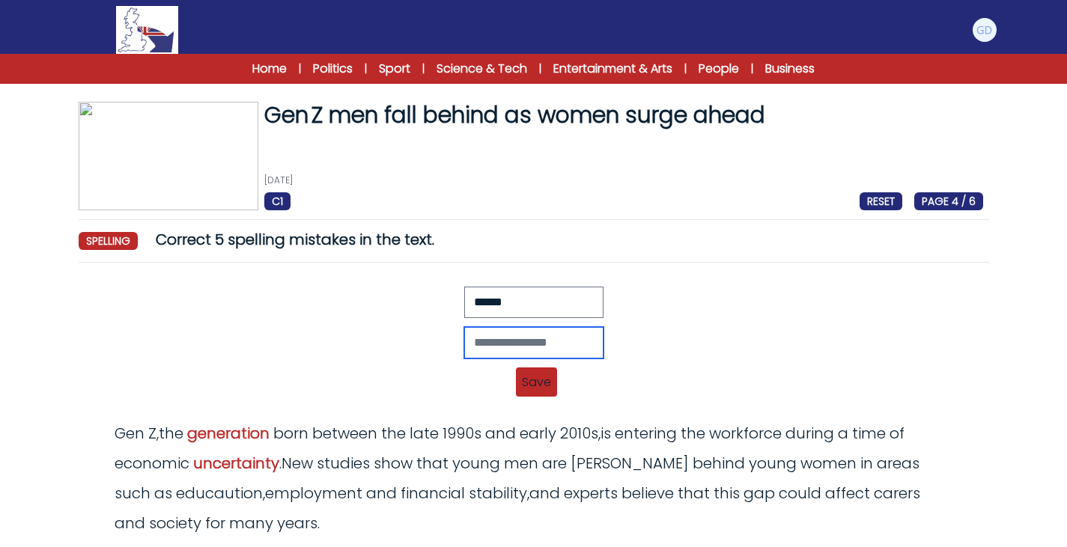
click at [596, 336] on input "text" at bounding box center [533, 342] width 139 height 31
type input "*******"
click at [542, 376] on span "Save" at bounding box center [536, 381] width 41 height 29
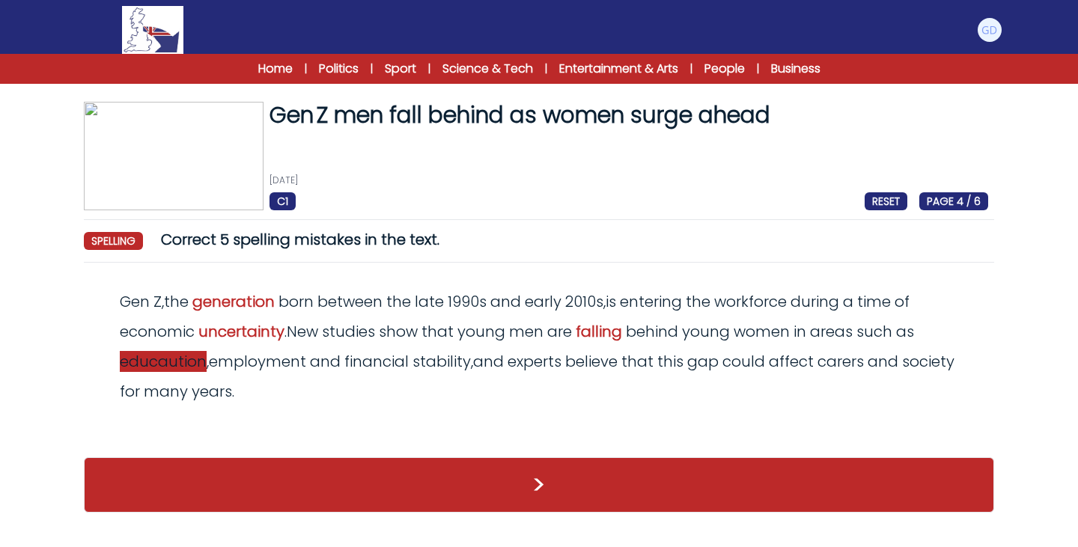
click at [195, 359] on span "educaution" at bounding box center [163, 361] width 87 height 21
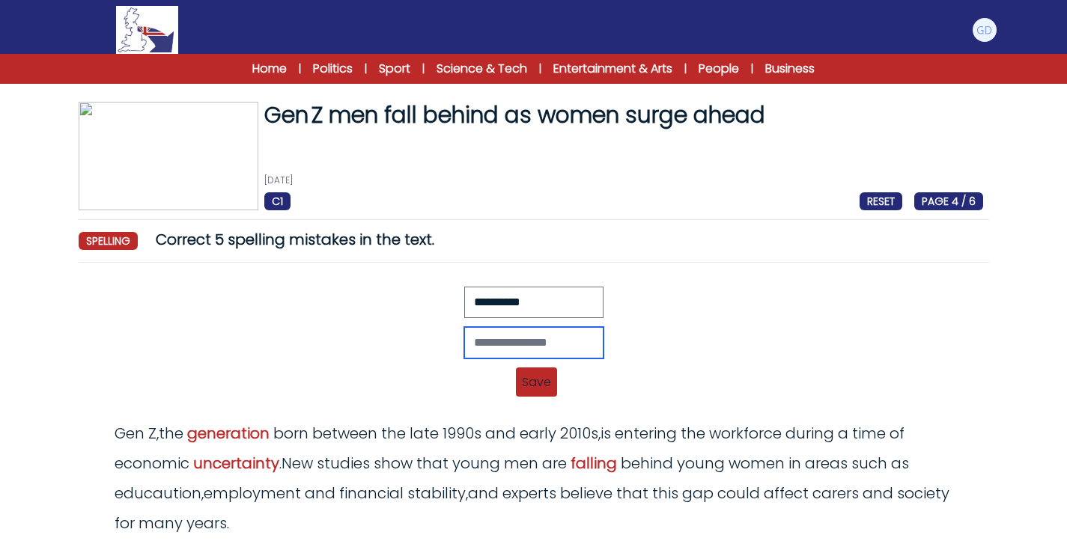
click at [491, 345] on input "text" at bounding box center [533, 342] width 139 height 31
type input "*********"
click at [542, 367] on div "********* Revert Save Gen Z, the generaition born between the late 1990s and ea…" at bounding box center [534, 347] width 898 height 120
click at [540, 370] on span "Save" at bounding box center [536, 381] width 41 height 29
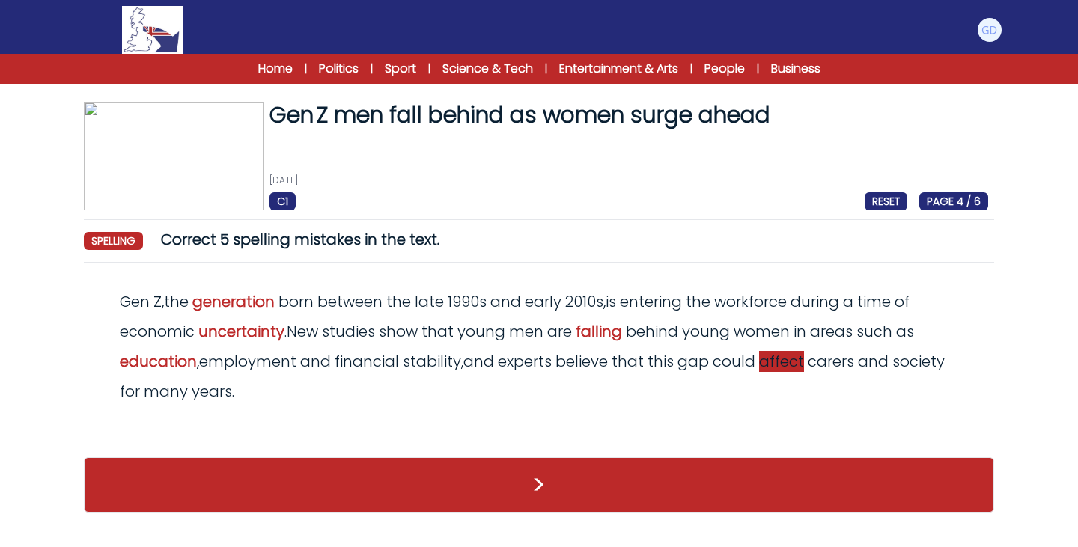
click at [809, 367] on span "carers" at bounding box center [831, 361] width 46 height 21
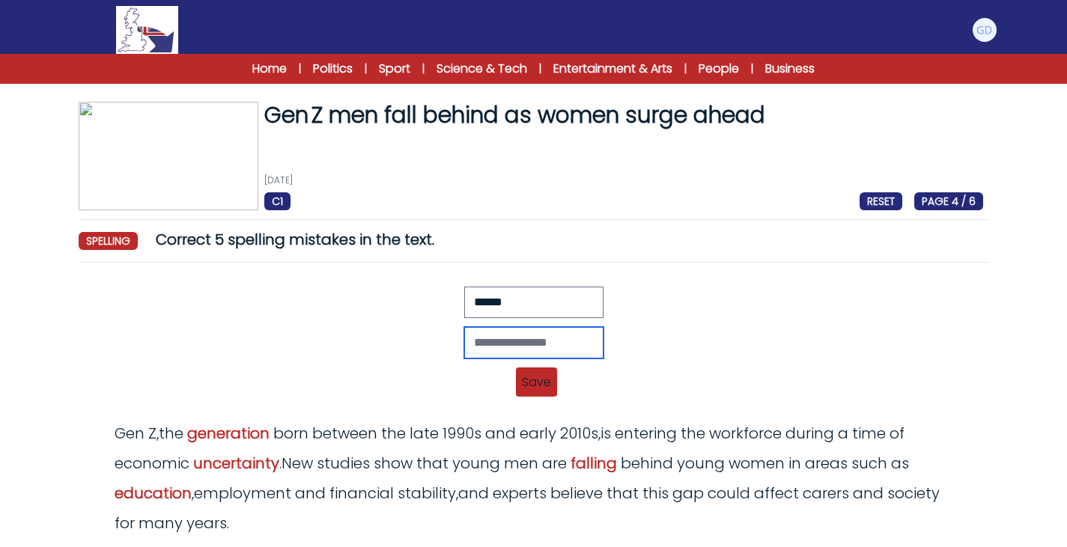
click at [516, 348] on input "text" at bounding box center [533, 342] width 139 height 31
type input "*******"
click at [532, 378] on span "Save" at bounding box center [536, 381] width 41 height 29
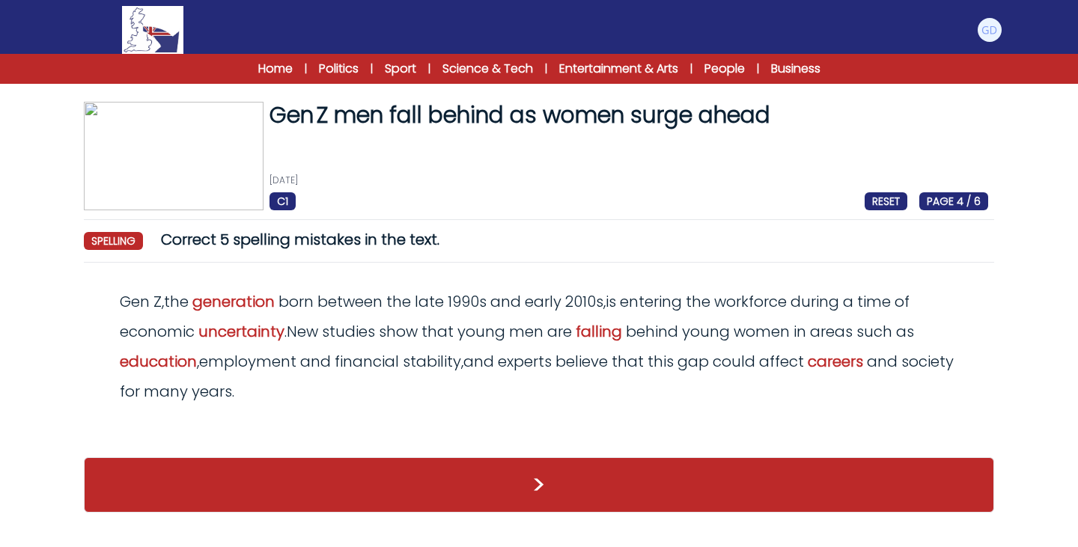
click at [504, 453] on div ">" at bounding box center [539, 484] width 910 height 85
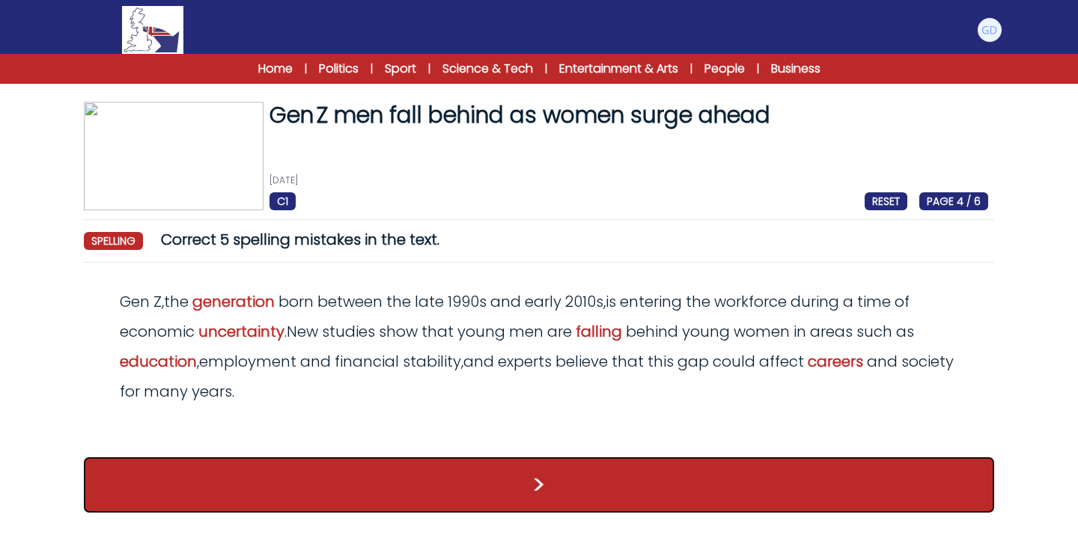
click at [501, 460] on button ">" at bounding box center [539, 484] width 910 height 55
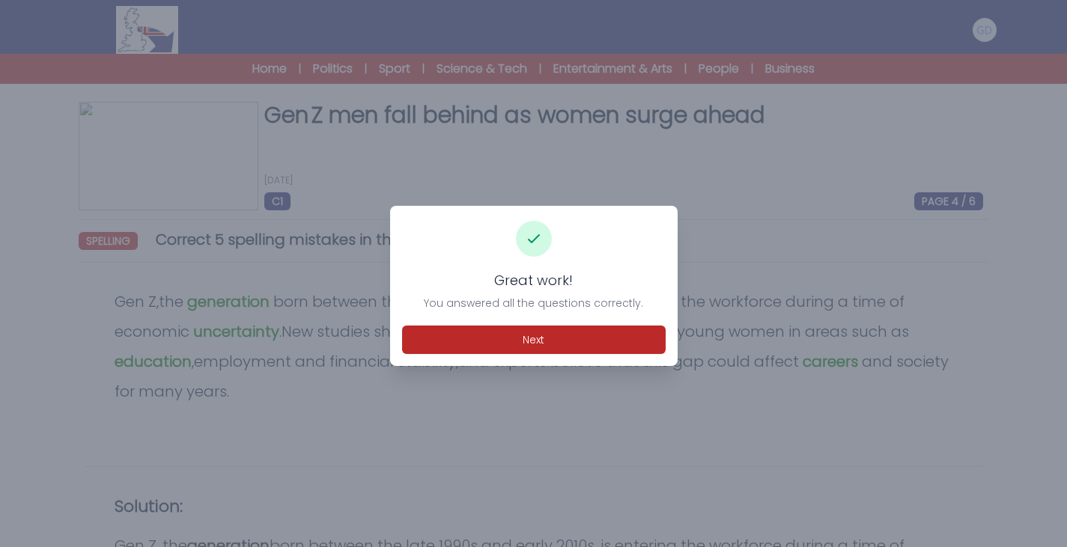
click at [511, 315] on div "Great work! You answered all the questions correctly. Next" at bounding box center [533, 286] width 287 height 160
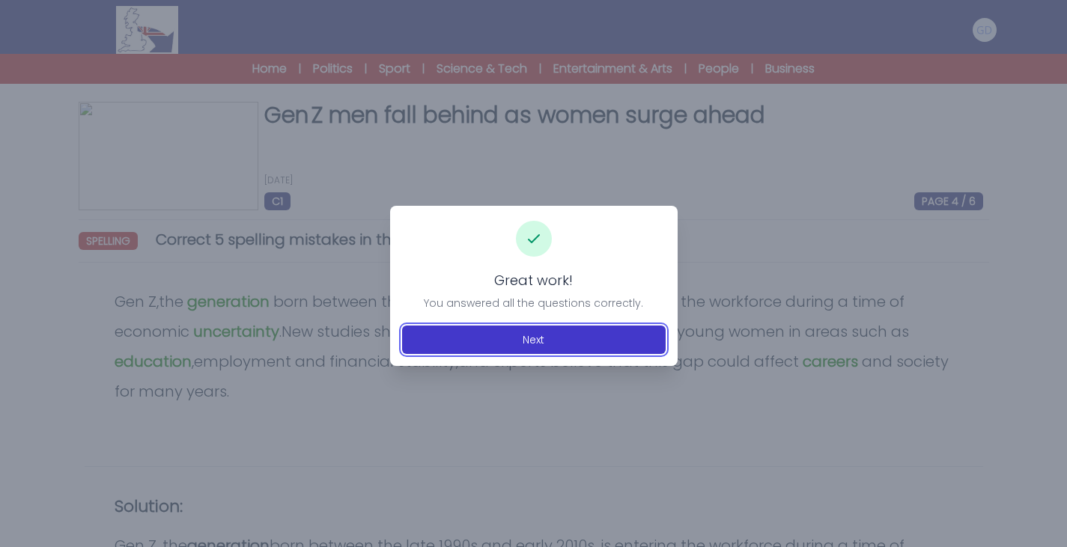
click at [513, 335] on button "Next" at bounding box center [533, 340] width 263 height 28
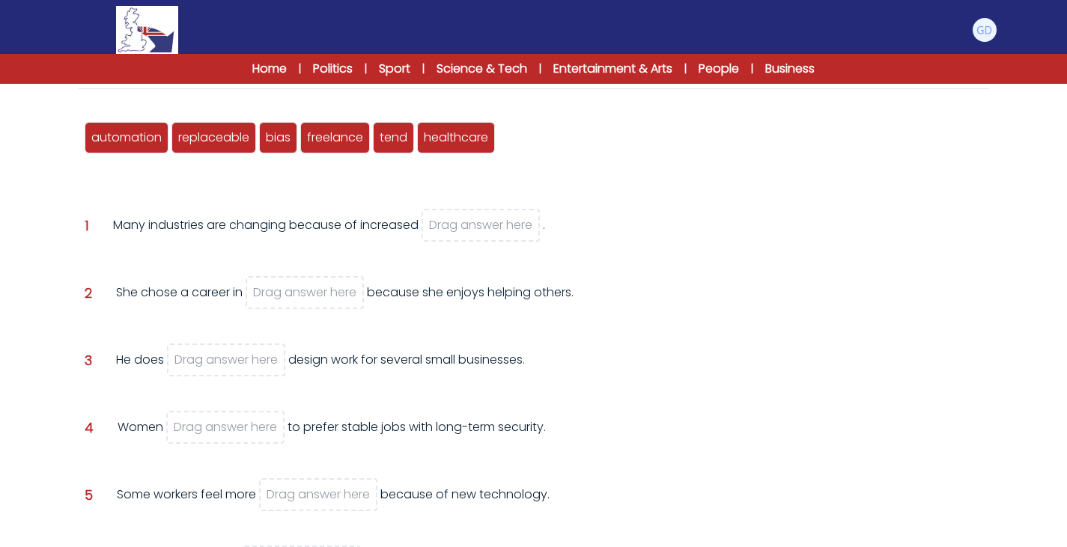
scroll to position [168, 0]
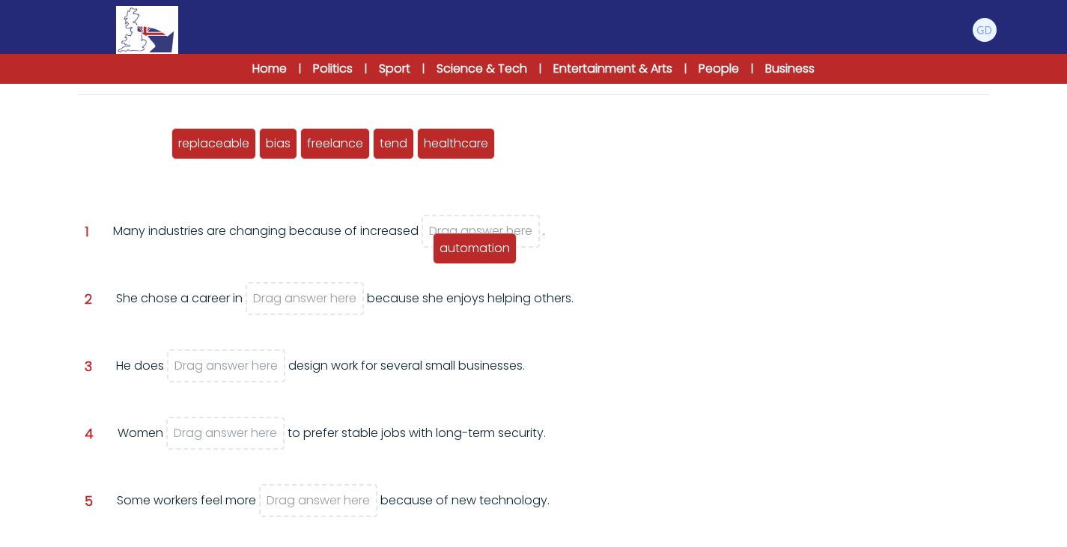
drag, startPoint x: 136, startPoint y: 138, endPoint x: 481, endPoint y: 243, distance: 360.6
click at [484, 243] on span "automation" at bounding box center [474, 248] width 70 height 17
drag, startPoint x: 104, startPoint y: 145, endPoint x: 506, endPoint y: 244, distance: 413.9
click at [506, 244] on span "automation" at bounding box center [528, 242] width 70 height 17
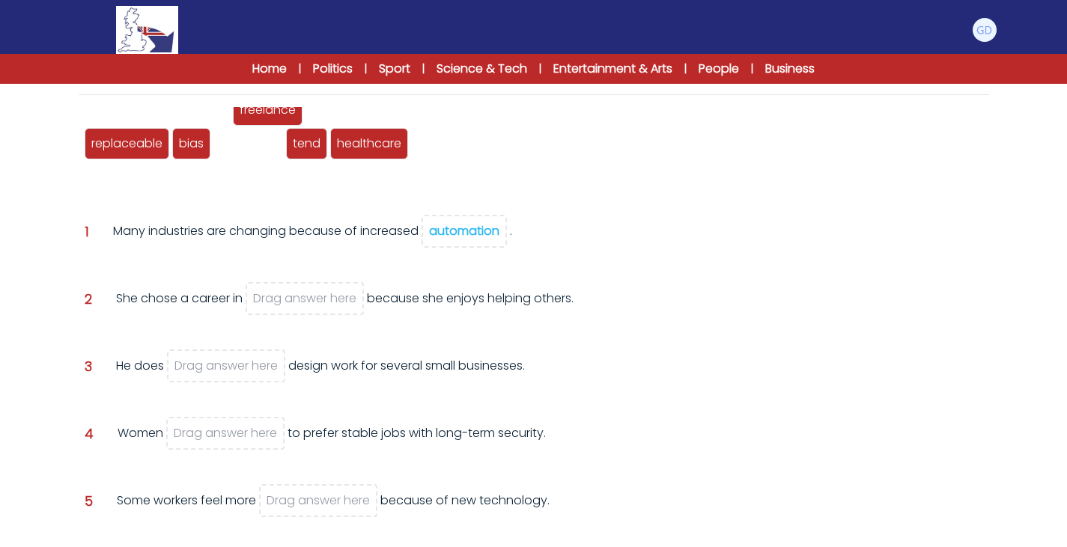
drag, startPoint x: 272, startPoint y: 180, endPoint x: 267, endPoint y: 154, distance: 26.7
click at [267, 118] on span "freelance" at bounding box center [268, 109] width 56 height 17
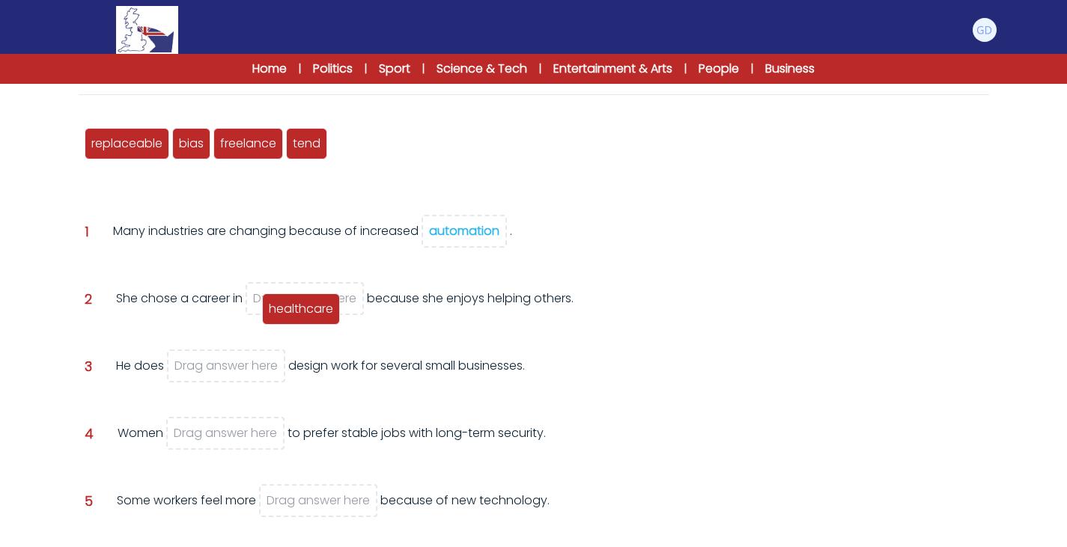
drag, startPoint x: 382, startPoint y: 153, endPoint x: 314, endPoint y: 317, distance: 177.1
click at [314, 317] on div "healthcare" at bounding box center [301, 308] width 78 height 31
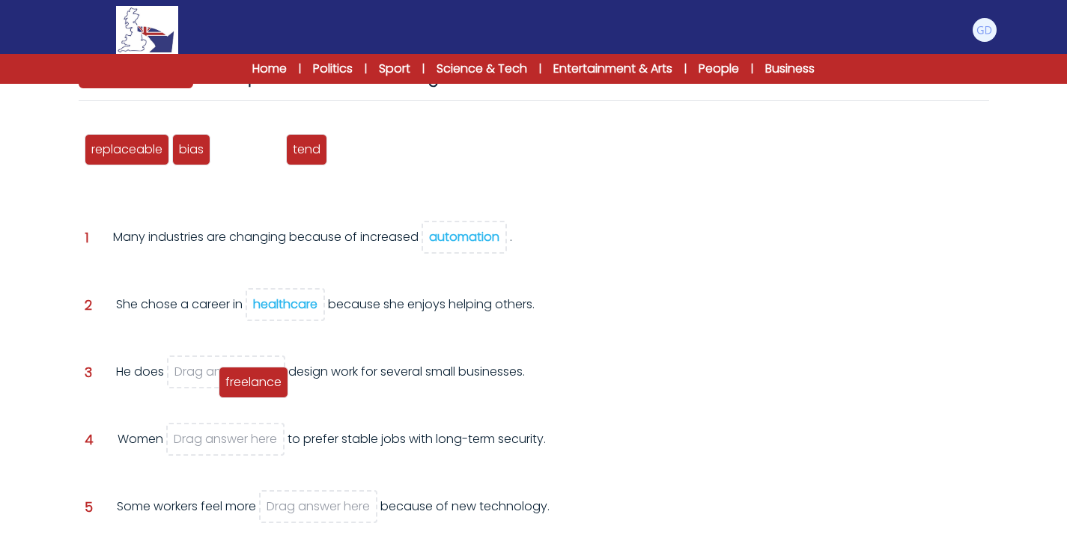
drag, startPoint x: 256, startPoint y: 157, endPoint x: 258, endPoint y: 390, distance: 232.8
click at [258, 390] on span "freelance" at bounding box center [253, 381] width 56 height 17
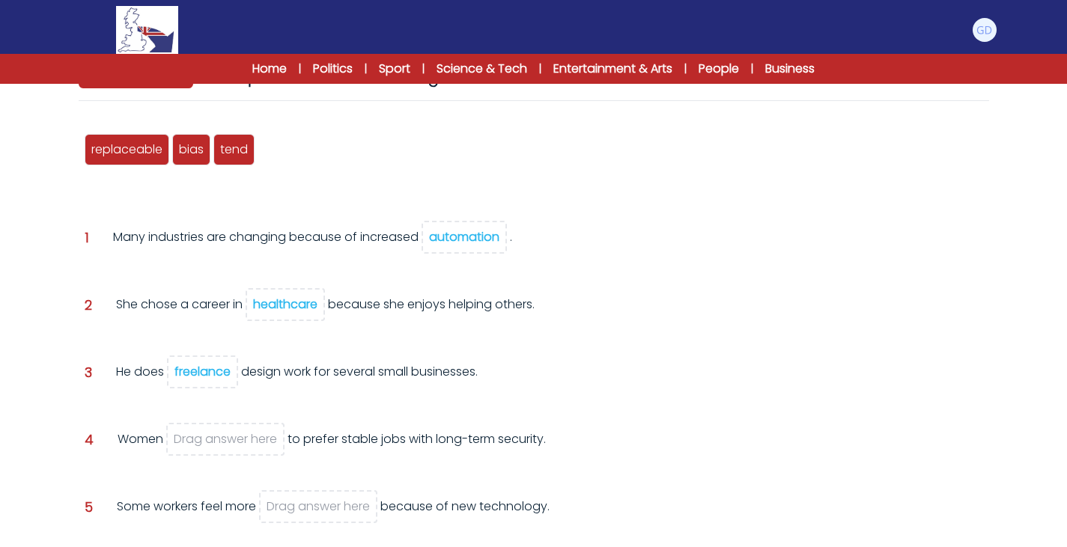
scroll to position [175, 0]
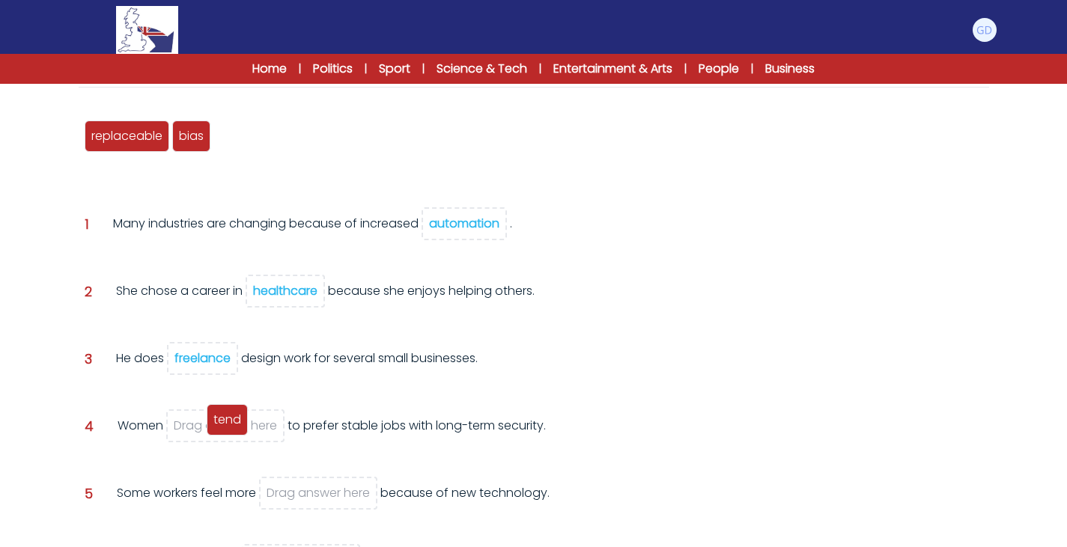
drag, startPoint x: 235, startPoint y: 143, endPoint x: 227, endPoint y: 438, distance: 295.0
click at [227, 428] on span "tend" at bounding box center [227, 419] width 28 height 17
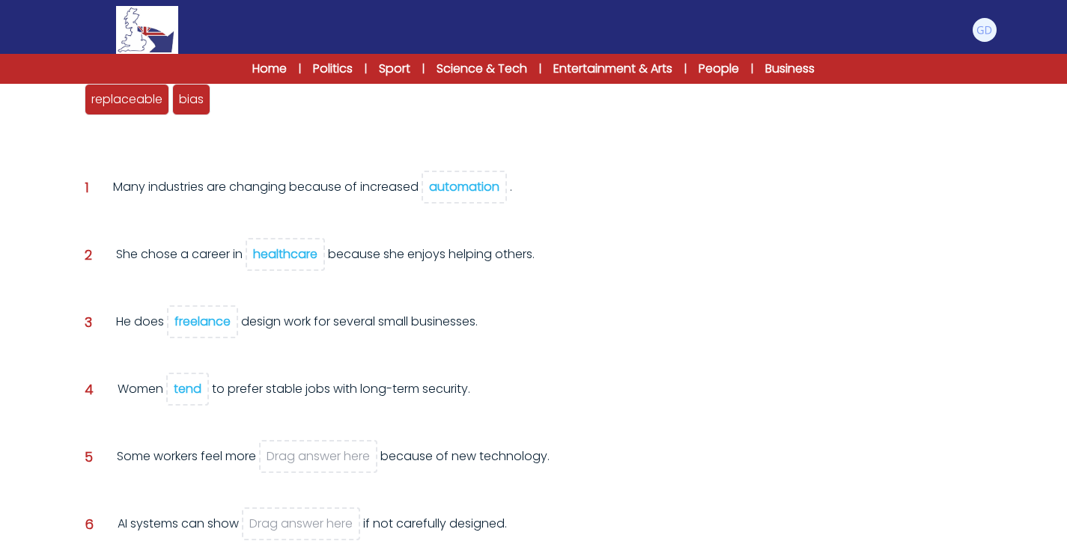
scroll to position [211, 0]
drag, startPoint x: 186, startPoint y: 107, endPoint x: 265, endPoint y: 161, distance: 95.9
click at [274, 175] on span "bias" at bounding box center [286, 183] width 25 height 17
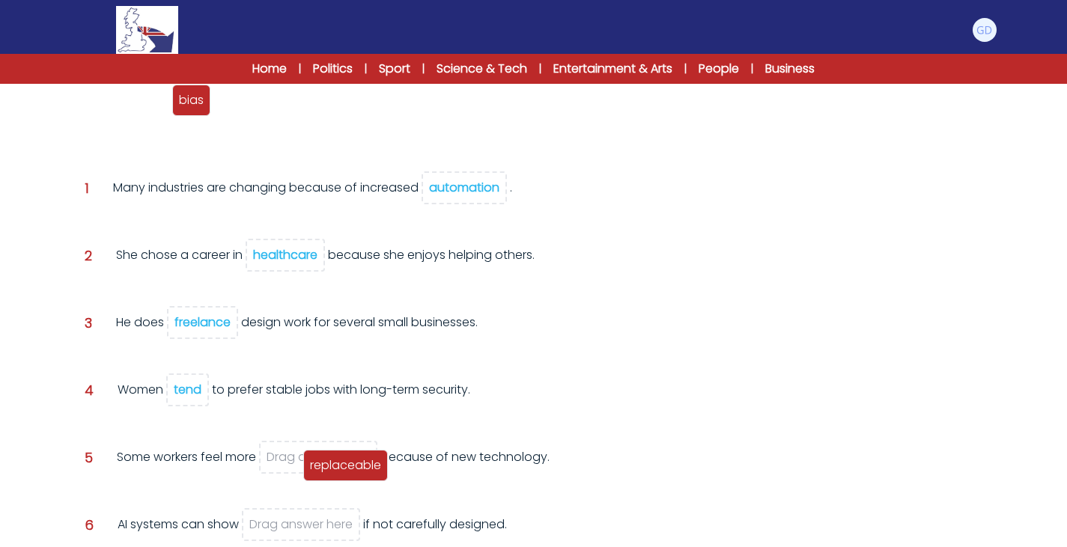
drag, startPoint x: 307, startPoint y: 409, endPoint x: 359, endPoint y: 470, distance: 80.7
click at [359, 470] on span "replaceable" at bounding box center [345, 465] width 71 height 17
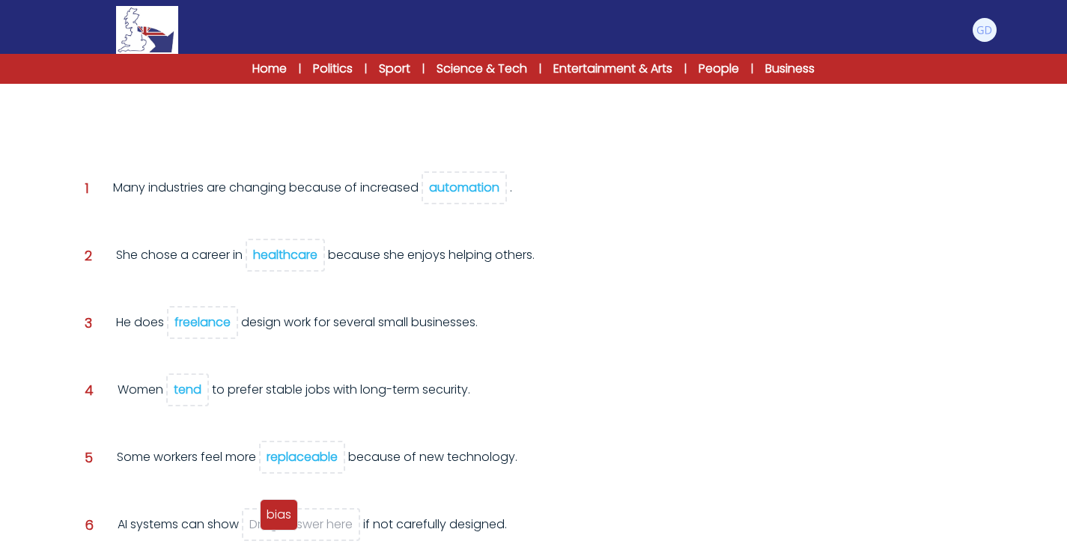
drag, startPoint x: 103, startPoint y: 106, endPoint x: 278, endPoint y: 522, distance: 451.1
click at [278, 522] on span "bias" at bounding box center [278, 514] width 25 height 17
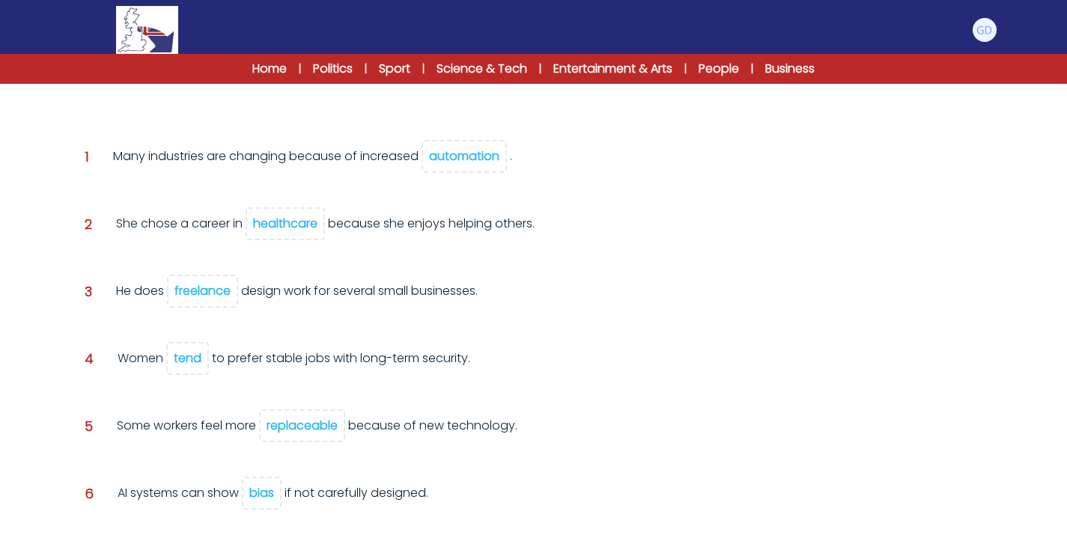
scroll to position [325, 0]
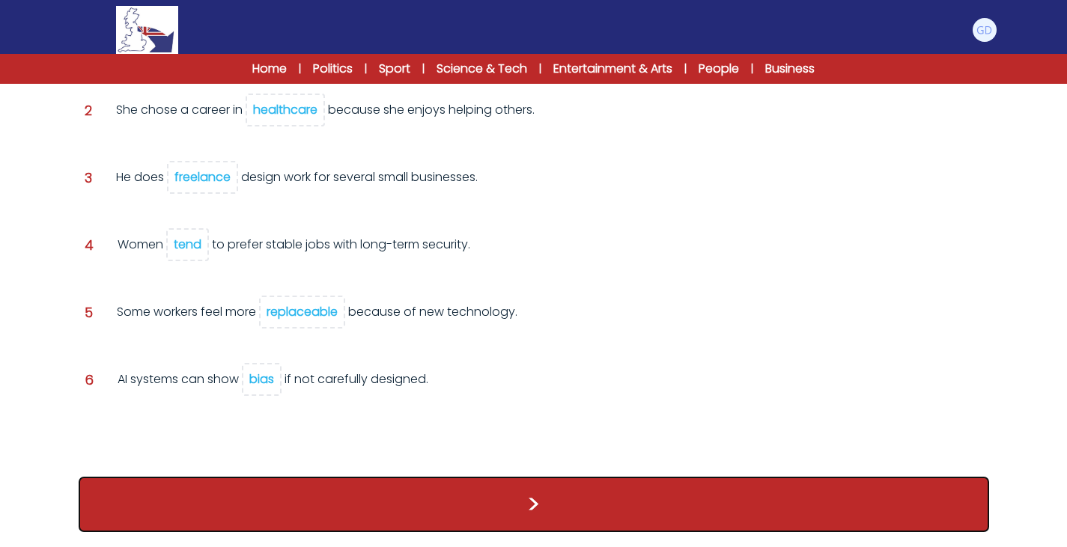
click at [337, 516] on button ">" at bounding box center [534, 504] width 910 height 55
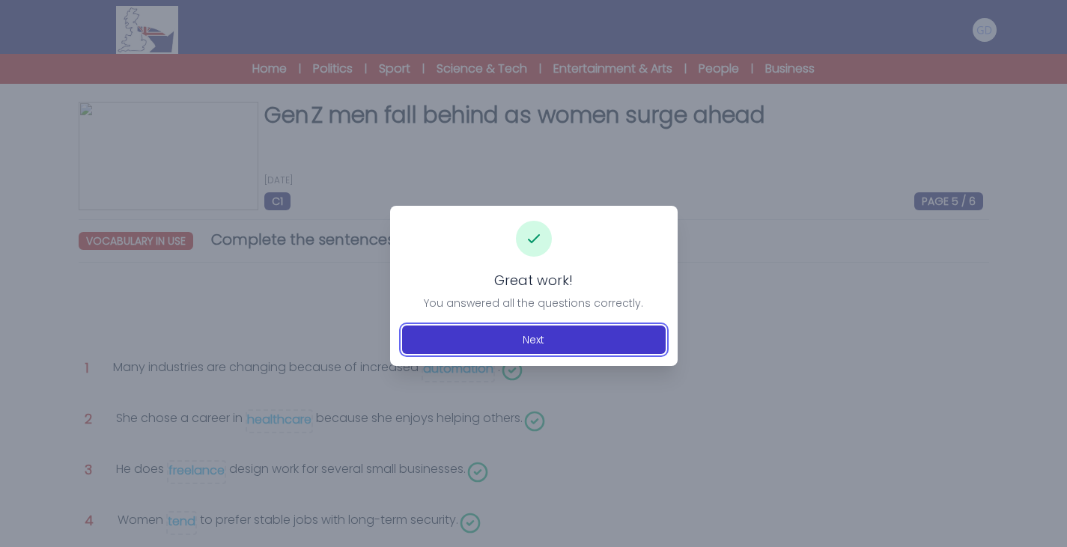
click at [487, 336] on button "Next" at bounding box center [533, 340] width 263 height 28
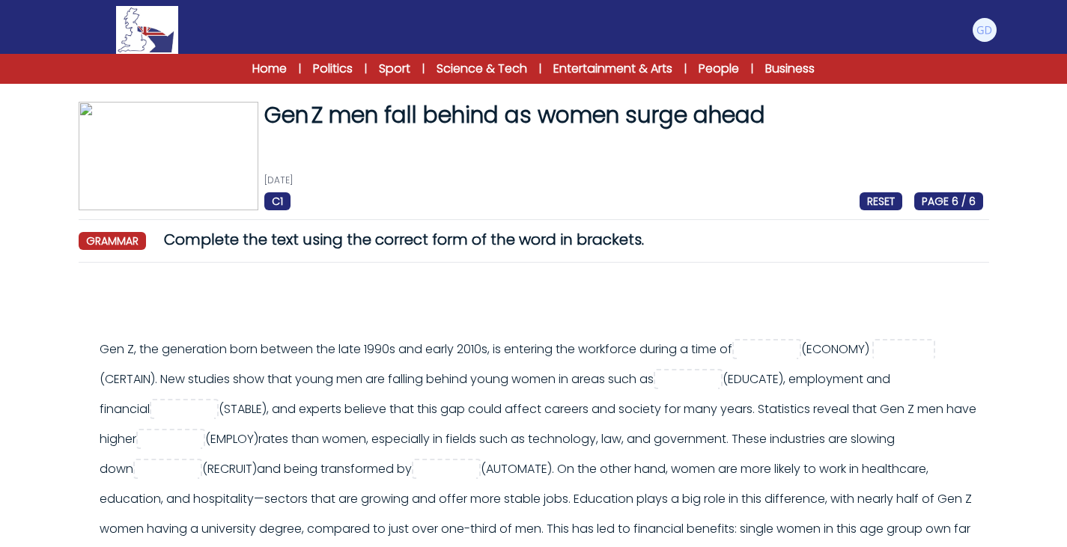
scroll to position [103, 0]
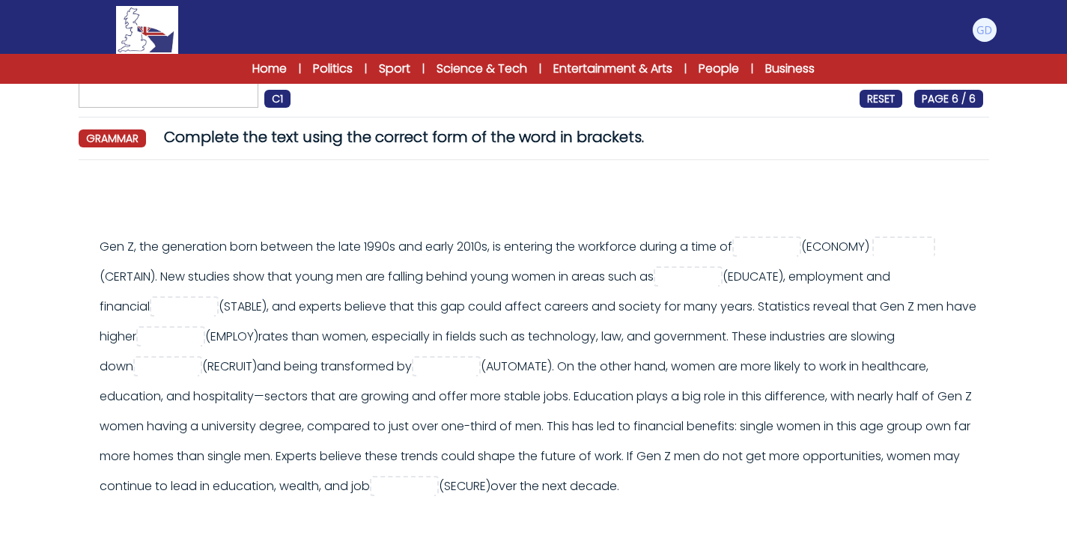
click at [756, 235] on div "Gen Z, the generation born between the late 1990s and early 2010s, is entering …" at bounding box center [541, 366] width 883 height 269
click at [757, 243] on input "text" at bounding box center [766, 248] width 60 height 18
type input "********"
click at [873, 257] on input "text" at bounding box center [903, 248] width 60 height 18
type input "**********"
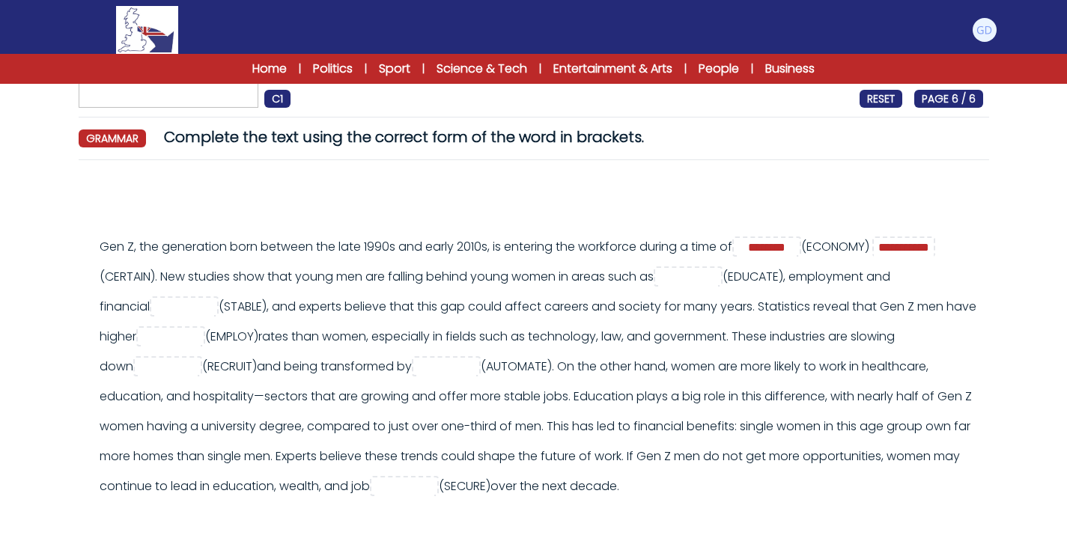
click at [459, 204] on div at bounding box center [543, 202] width 898 height 36
click at [787, 287] on div "**********" at bounding box center [541, 366] width 883 height 269
click at [718, 276] on input "text" at bounding box center [688, 278] width 60 height 18
type input "*********"
click at [214, 308] on input "text" at bounding box center [184, 308] width 60 height 18
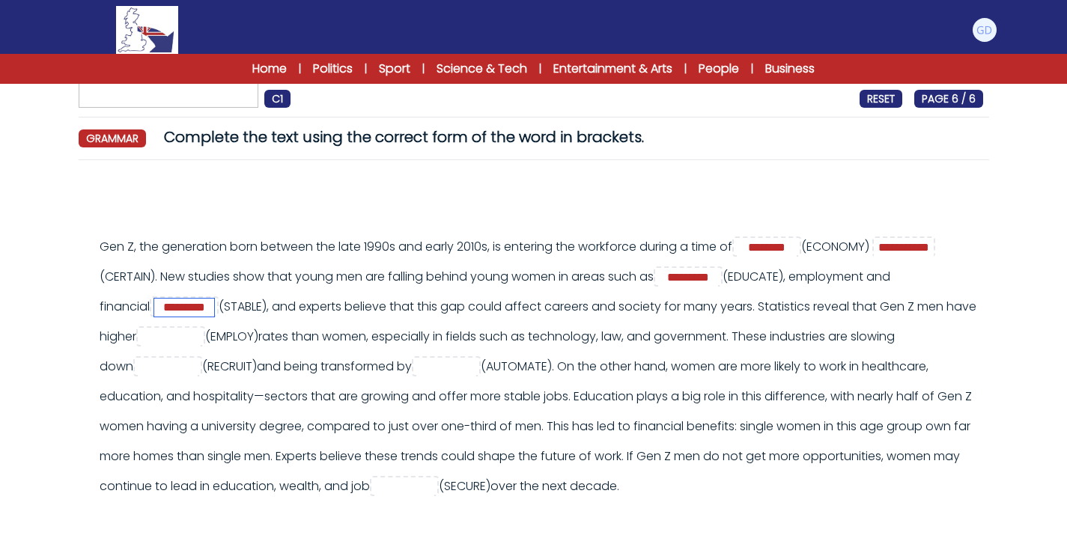
type input "*********"
click at [201, 333] on input "text" at bounding box center [171, 338] width 60 height 18
type input "**********"
click at [567, 291] on div "**********" at bounding box center [541, 366] width 883 height 269
click at [198, 374] on input "text" at bounding box center [168, 368] width 60 height 18
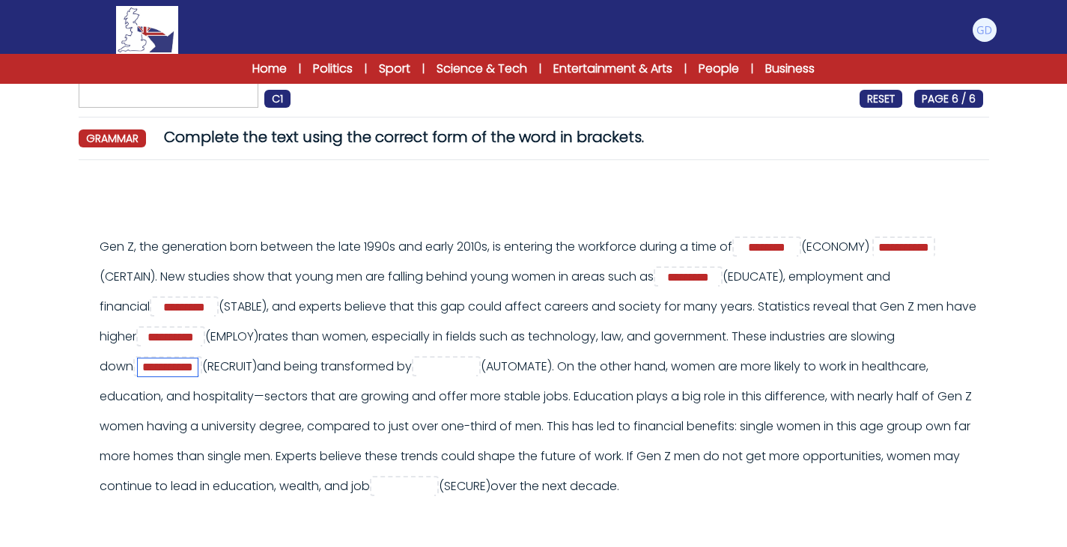
type input "**********"
click at [516, 302] on div "**********" at bounding box center [541, 366] width 883 height 269
click at [198, 365] on input "**********" at bounding box center [168, 368] width 60 height 18
click at [304, 237] on div "**********" at bounding box center [541, 366] width 883 height 269
click at [476, 368] on input "text" at bounding box center [446, 368] width 60 height 18
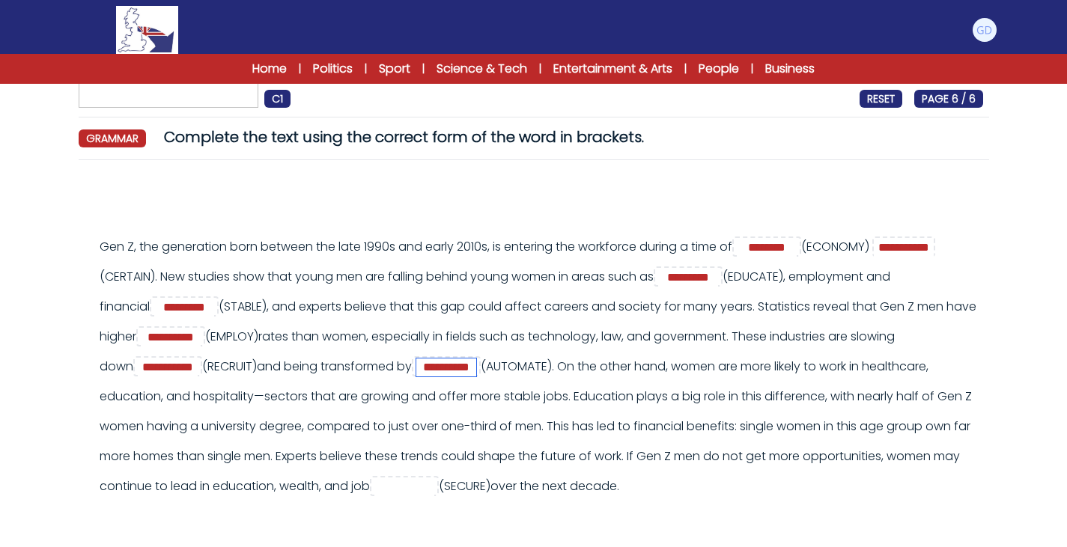
type input "**********"
click at [478, 243] on div "**********" at bounding box center [541, 366] width 883 height 269
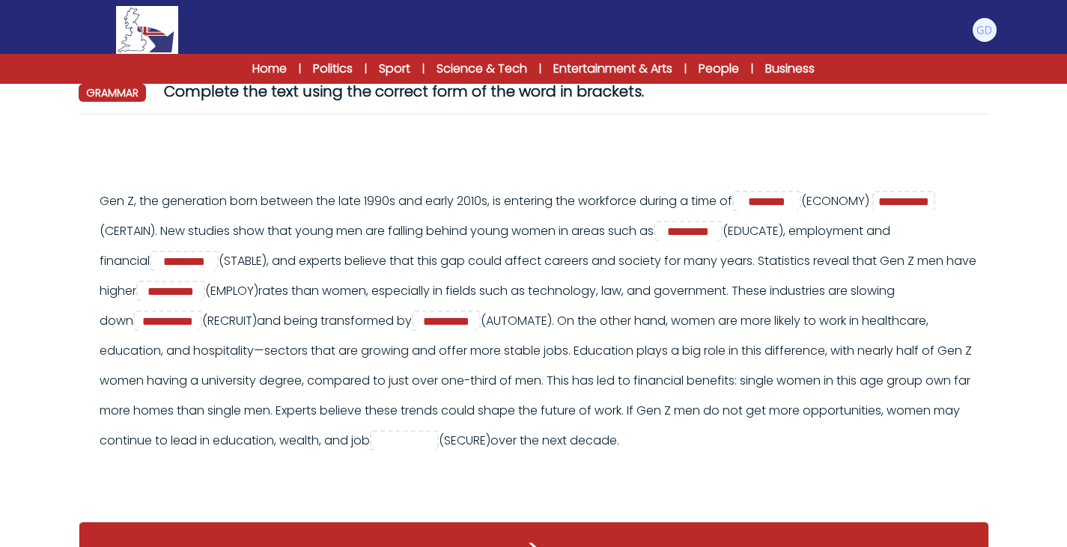
scroll to position [166, 0]
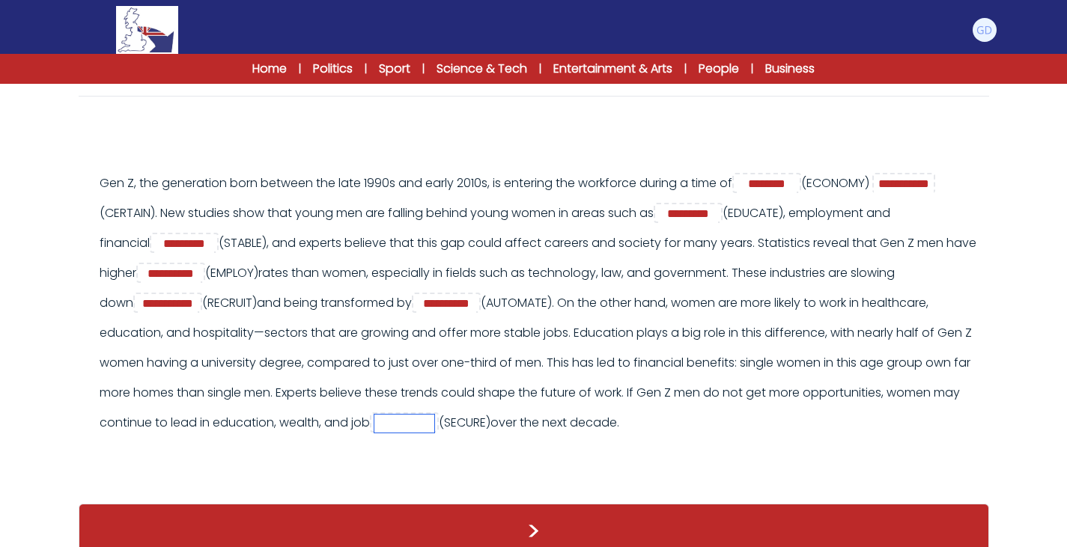
click at [434, 420] on input "text" at bounding box center [404, 424] width 60 height 18
type input "********"
click at [793, 456] on div "Gen Z, the generation born between the late 1990s and early 2010s, is entering …" at bounding box center [534, 299] width 910 height 380
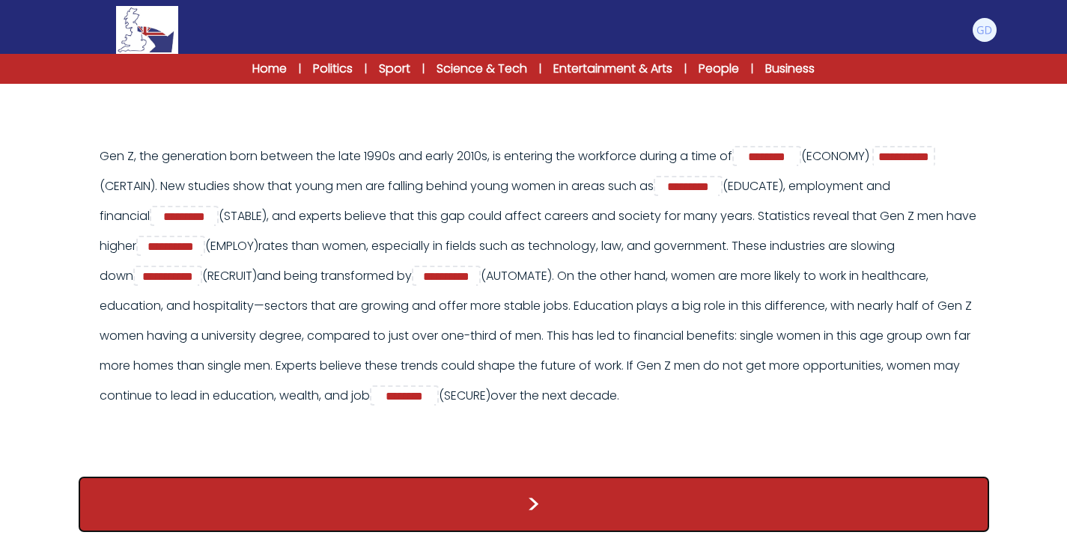
click at [626, 493] on button ">" at bounding box center [534, 504] width 910 height 55
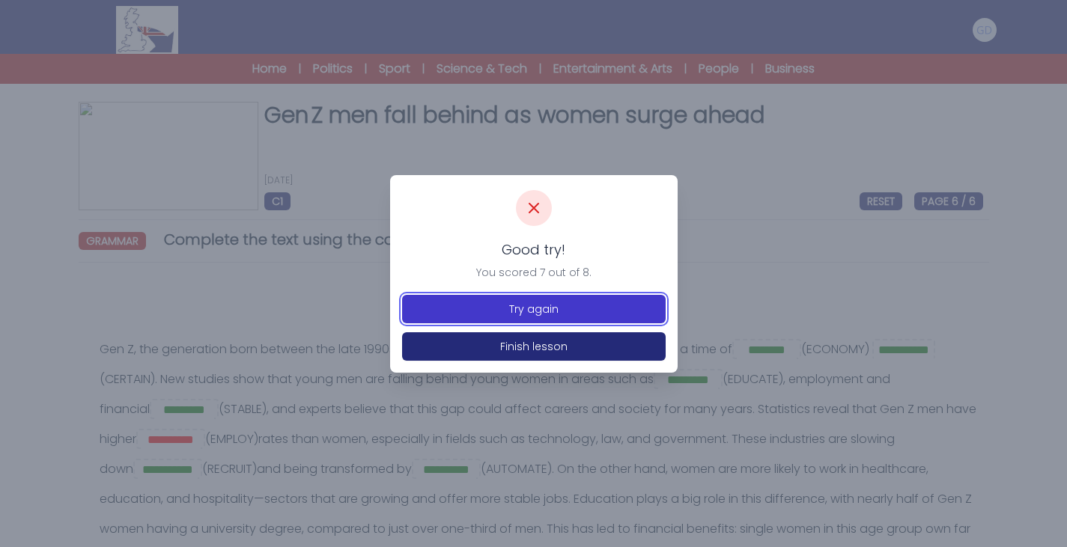
click at [520, 317] on button "Try again" at bounding box center [533, 309] width 263 height 28
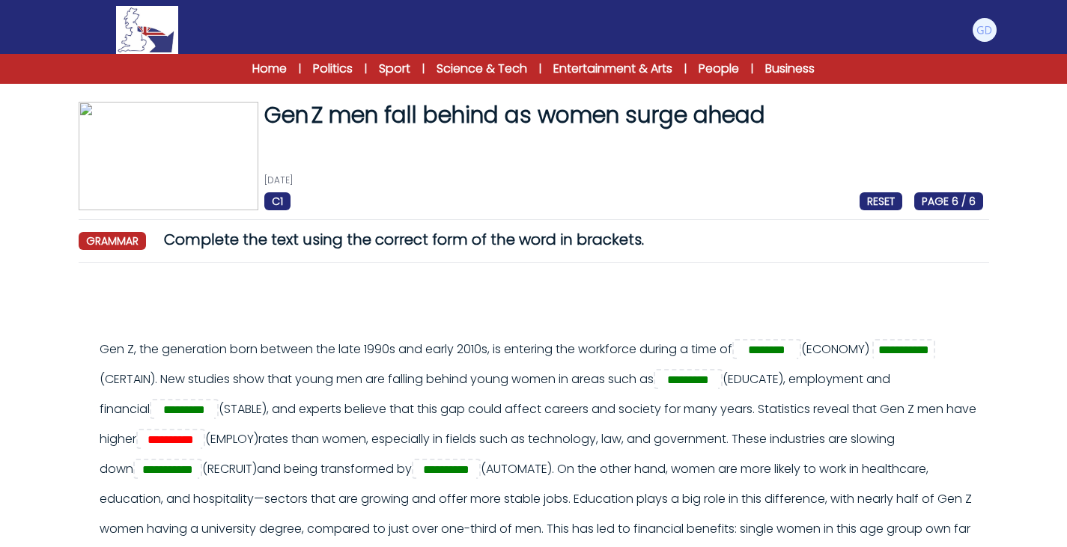
scroll to position [40, 0]
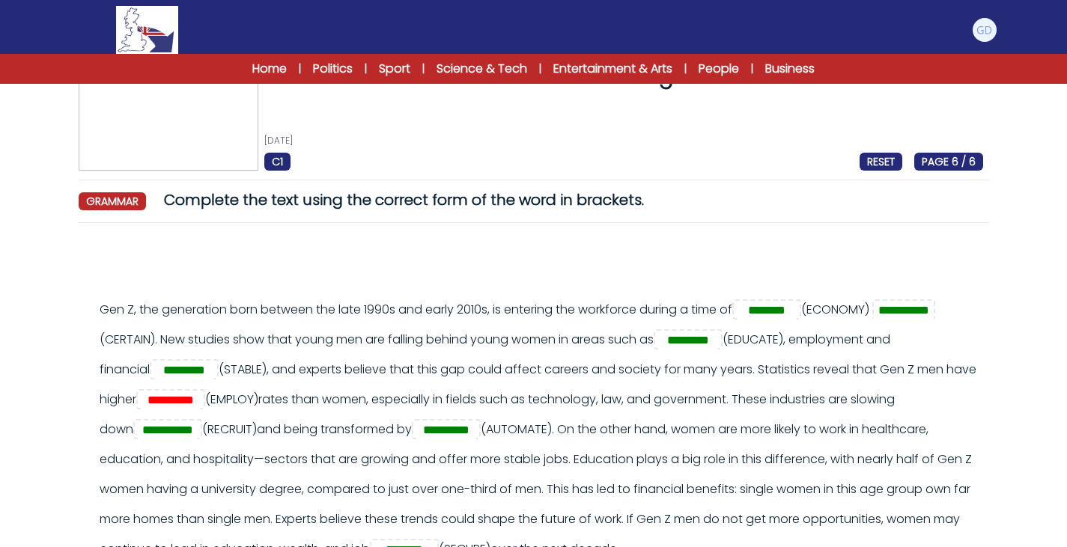
click at [395, 410] on div "**********" at bounding box center [541, 429] width 883 height 269
drag, startPoint x: 394, startPoint y: 400, endPoint x: 254, endPoint y: 394, distance: 139.3
click at [254, 394] on div "**********" at bounding box center [541, 429] width 883 height 269
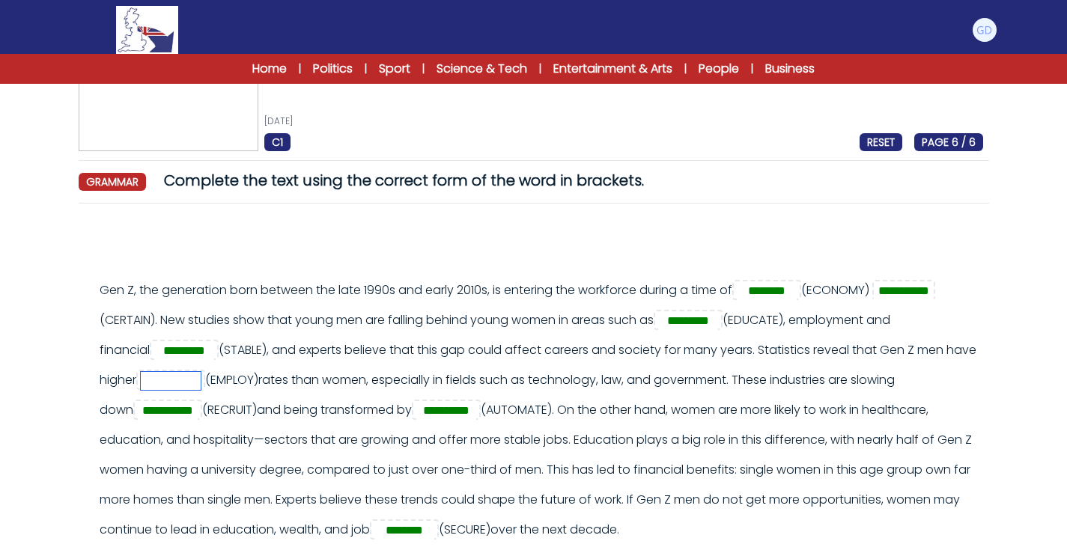
scroll to position [60, 0]
click at [201, 377] on input "text" at bounding box center [171, 380] width 60 height 18
type input "*"
drag, startPoint x: 902, startPoint y: 352, endPoint x: 935, endPoint y: 374, distance: 39.9
click at [935, 374] on div "**********" at bounding box center [541, 409] width 883 height 269
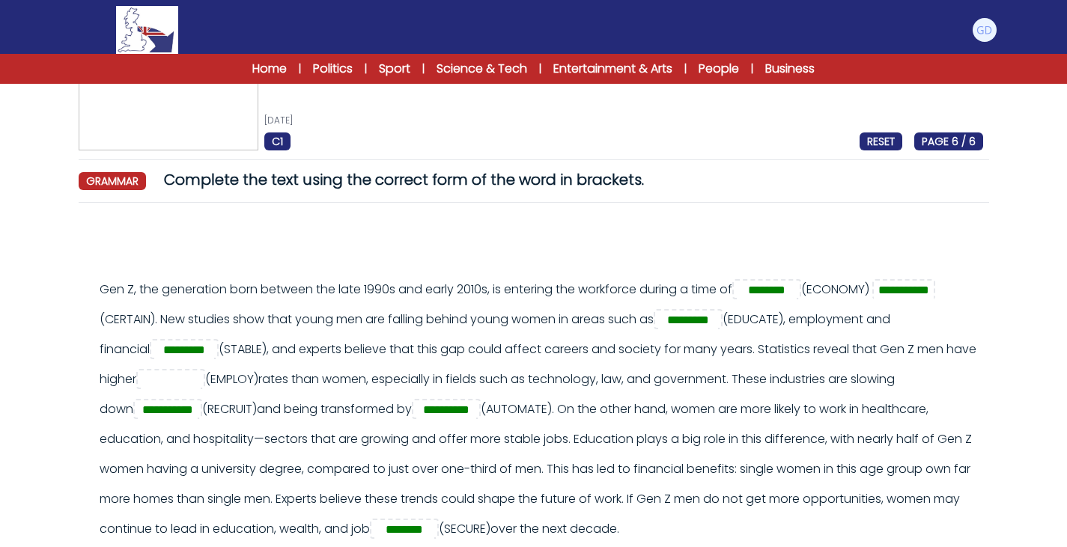
copy div "Statistics reveal that Gen Z men have higher (EMPLOY) rates than women, especia…"
click at [201, 376] on input "text" at bounding box center [171, 380] width 60 height 18
paste input "**********"
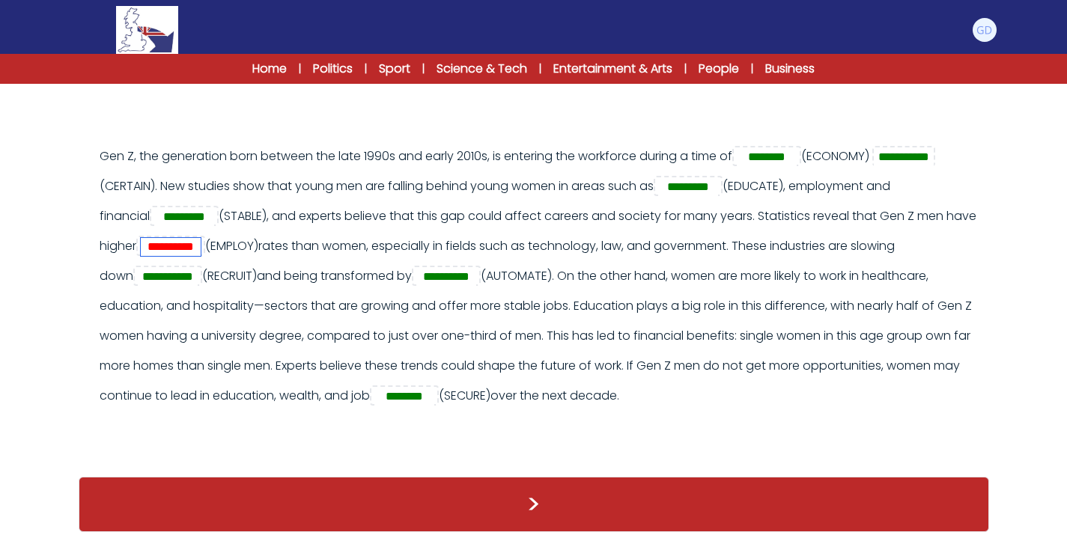
type input "**********"
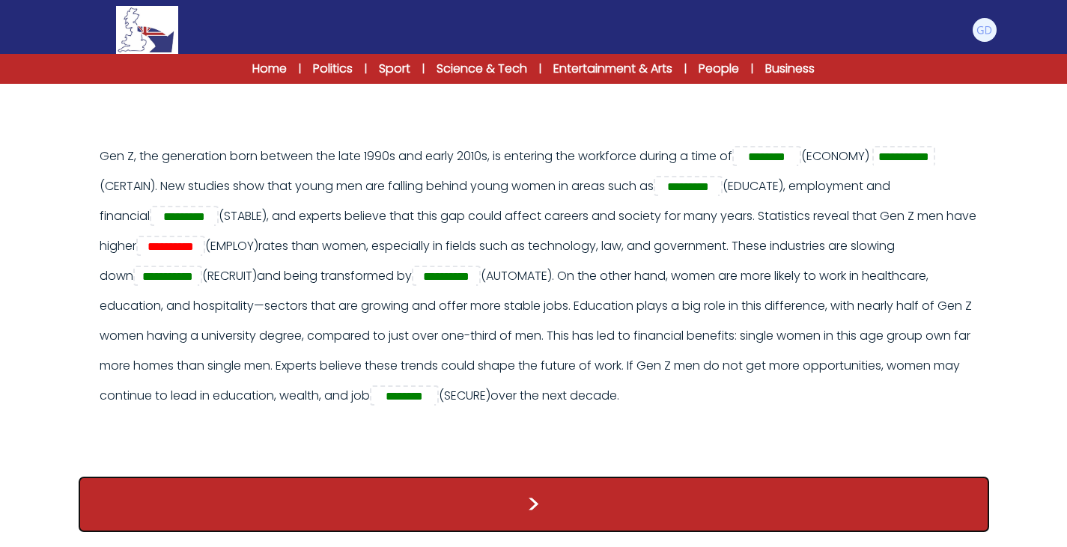
click at [432, 494] on button ">" at bounding box center [534, 504] width 910 height 55
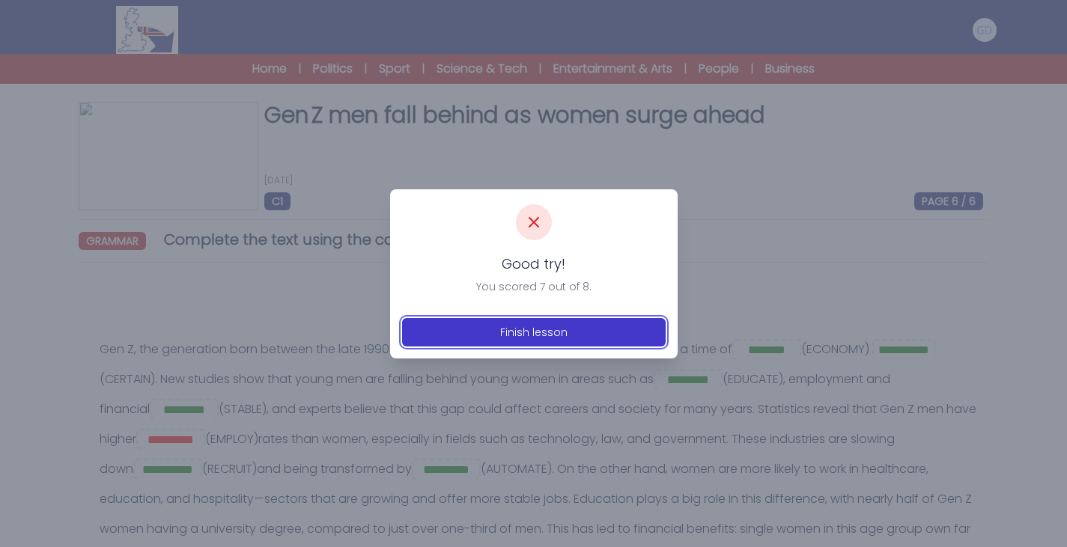
click at [513, 323] on button "Finish lesson" at bounding box center [533, 332] width 263 height 28
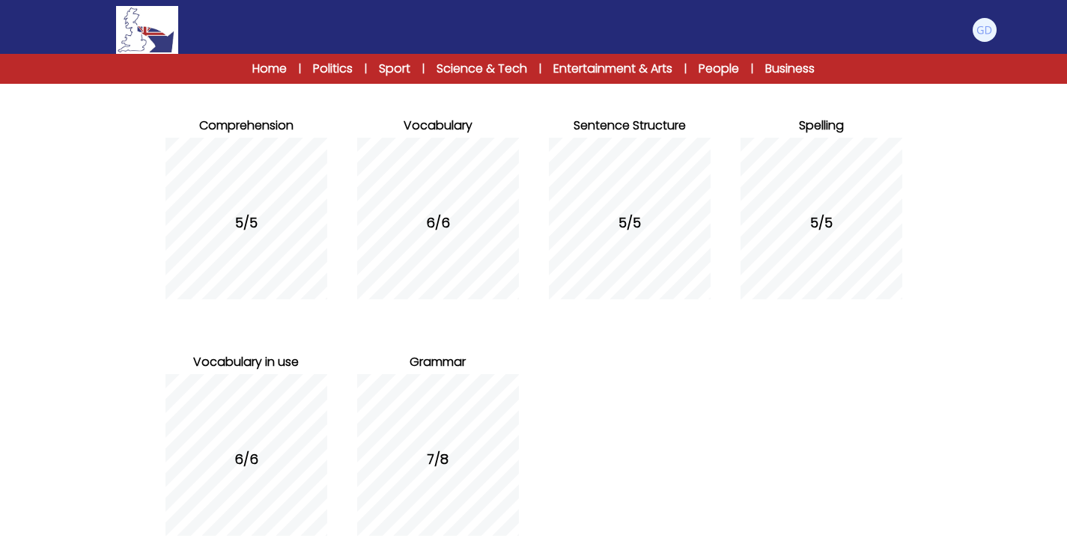
scroll to position [253, 0]
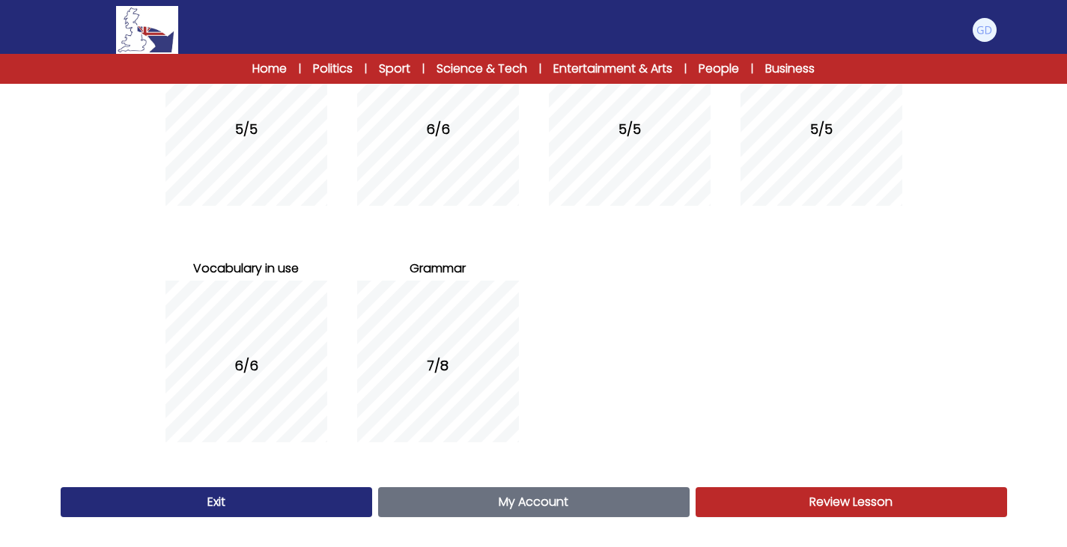
click at [657, 503] on link "My Account Account" at bounding box center [533, 502] width 311 height 30
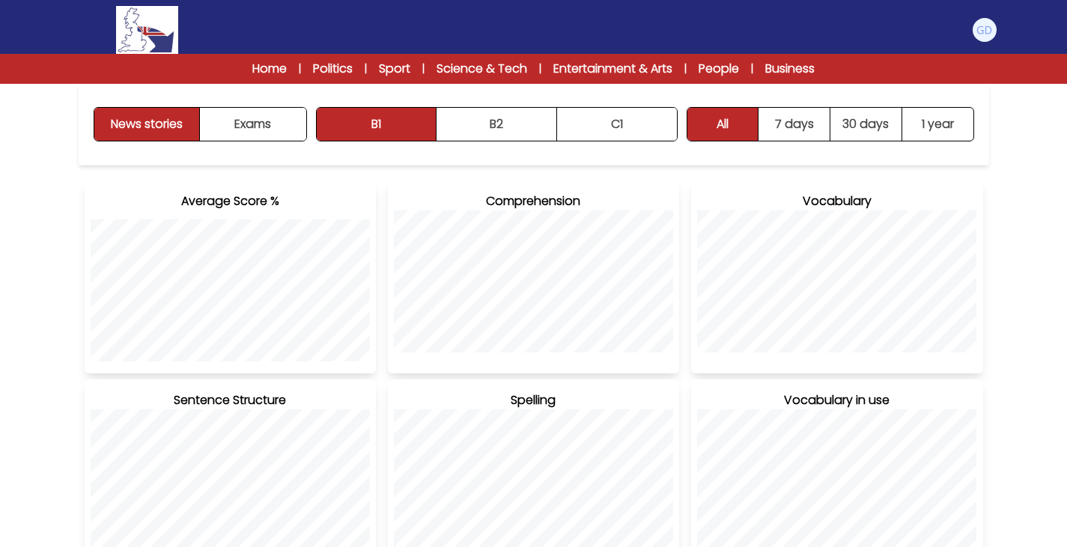
scroll to position [207, 0]
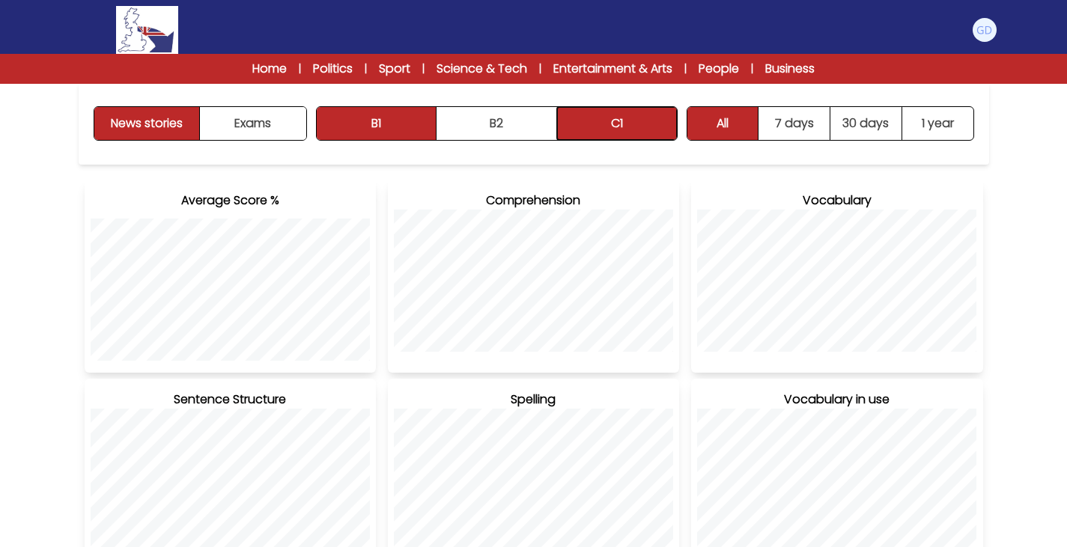
click at [626, 132] on button "C1" at bounding box center [617, 123] width 120 height 33
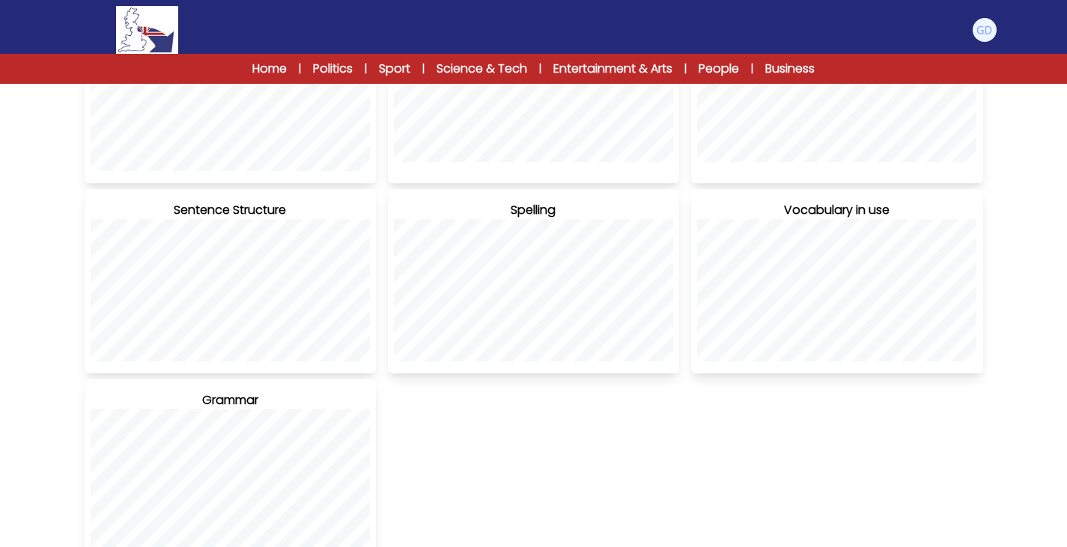
scroll to position [397, 0]
click at [269, 408] on div "Grammar" at bounding box center [230, 471] width 291 height 184
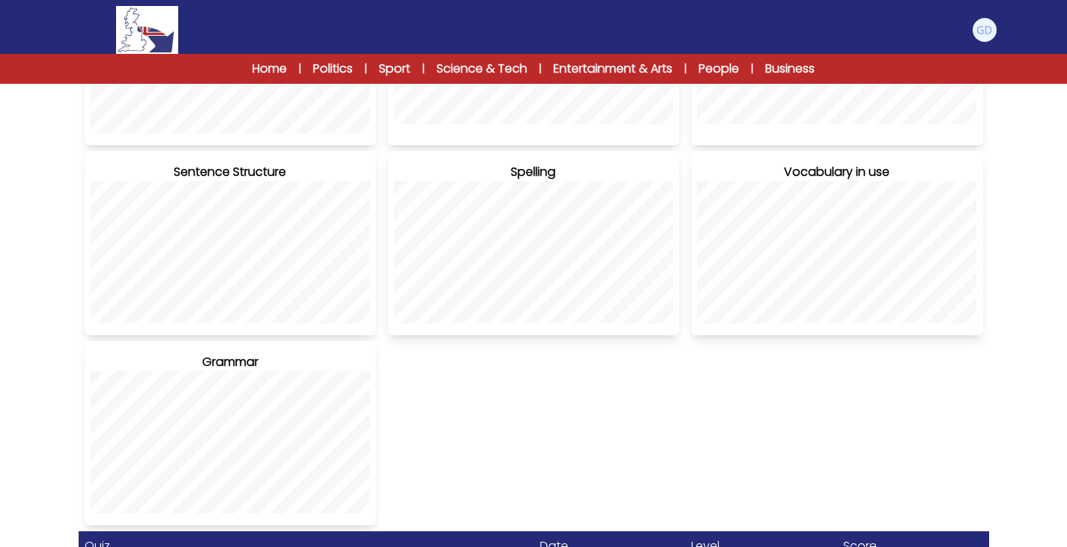
scroll to position [658, 0]
